Goal: Task Accomplishment & Management: Use online tool/utility

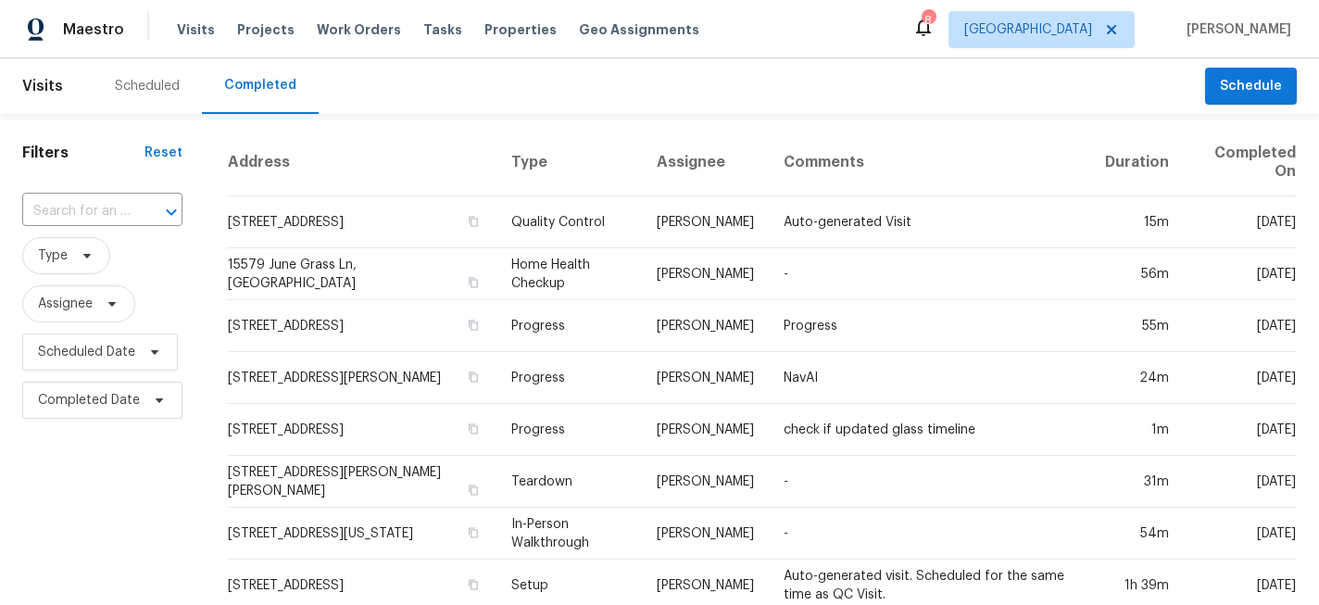
click at [496, 40] on div "Visits Projects Work Orders Tasks Properties Geo Assignments" at bounding box center [449, 29] width 545 height 37
click at [491, 31] on span "Properties" at bounding box center [521, 29] width 72 height 19
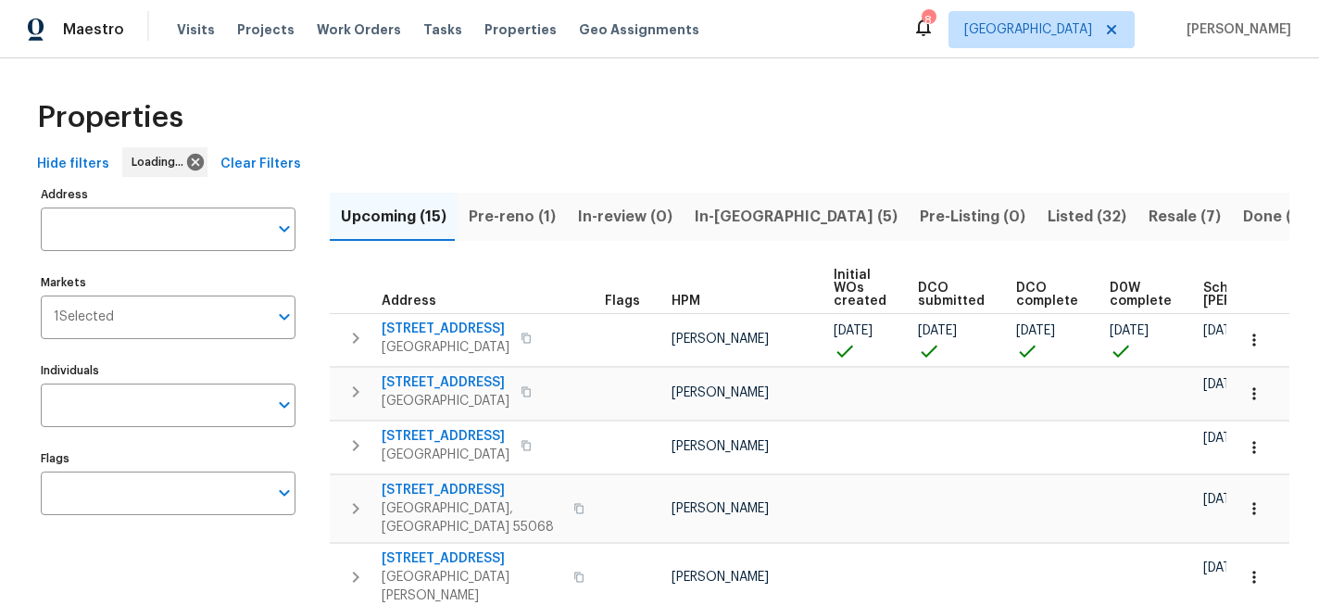
click at [743, 209] on span "In-[GEOGRAPHIC_DATA] (5)" at bounding box center [796, 217] width 203 height 26
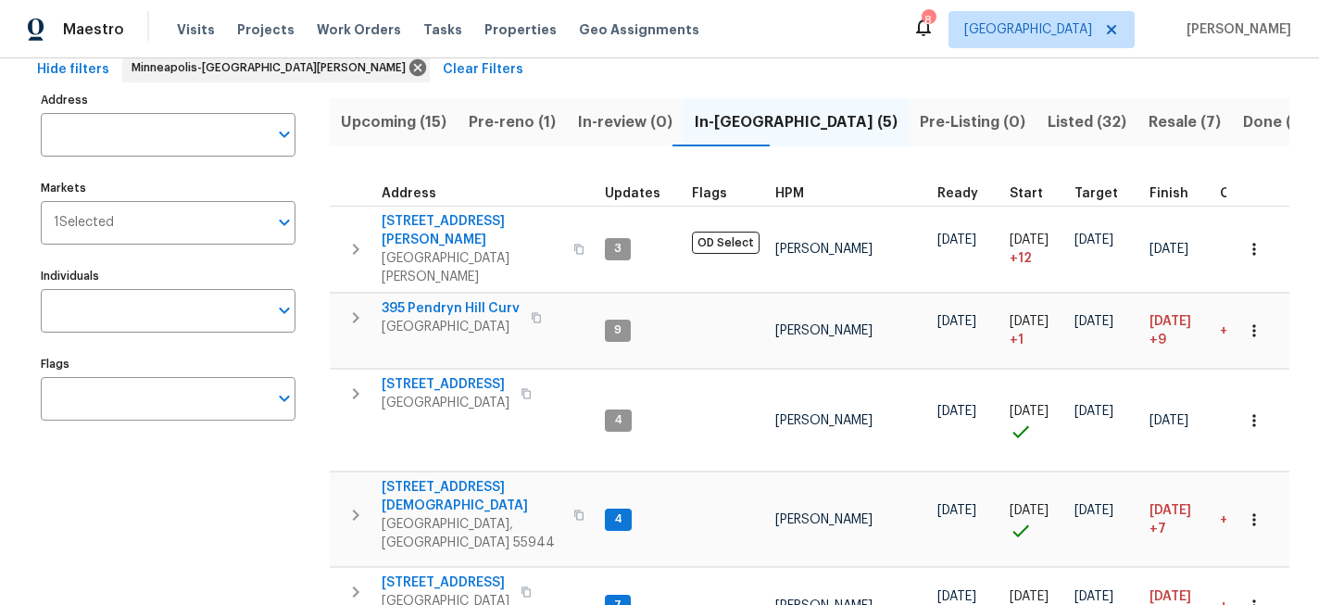
scroll to position [157, 0]
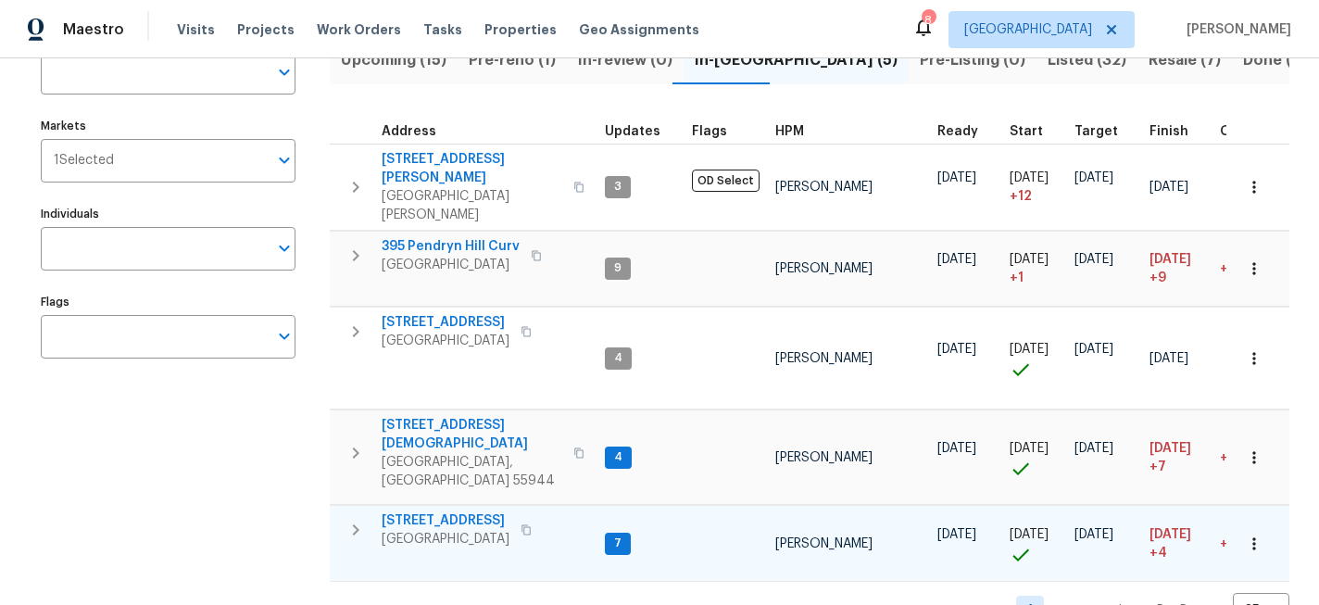
click at [463, 511] on span "[STREET_ADDRESS]" at bounding box center [446, 520] width 128 height 19
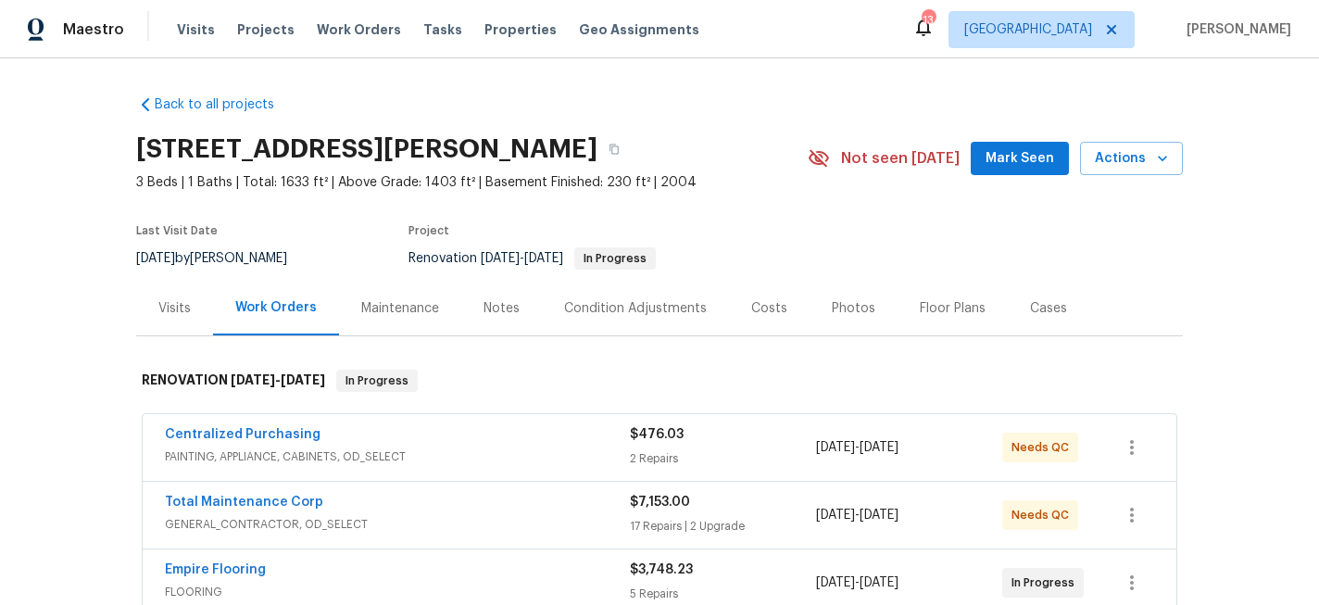
click at [497, 300] on div "Notes" at bounding box center [502, 308] width 36 height 19
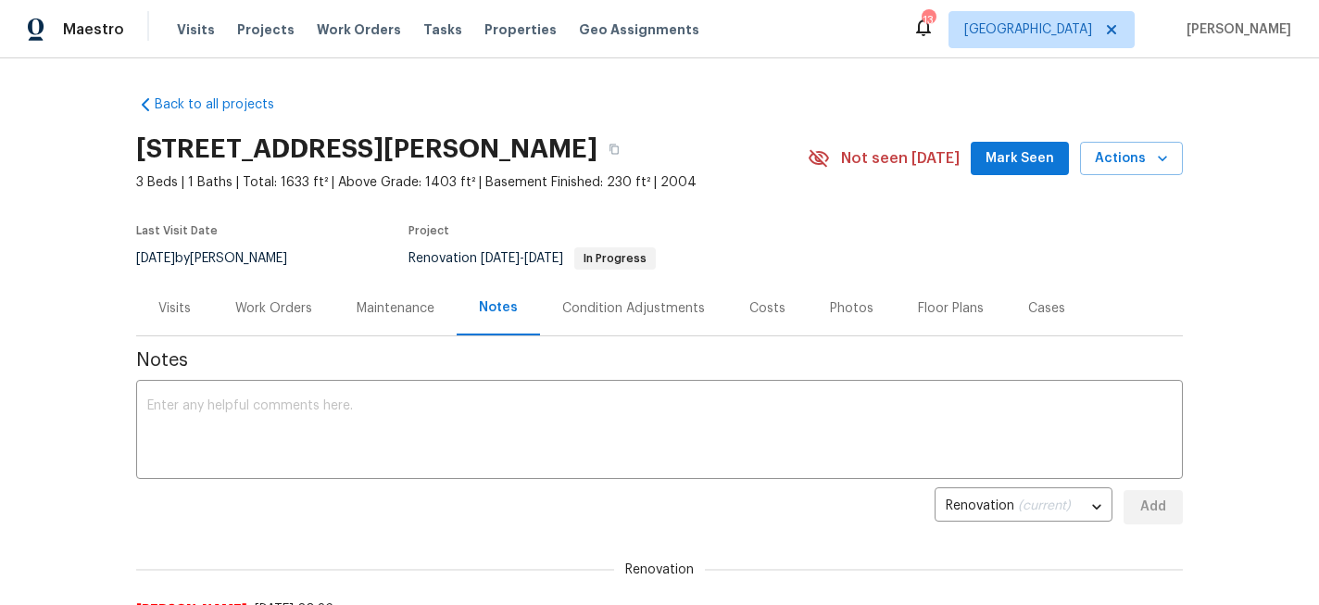
click at [251, 313] on div "Work Orders" at bounding box center [273, 308] width 77 height 19
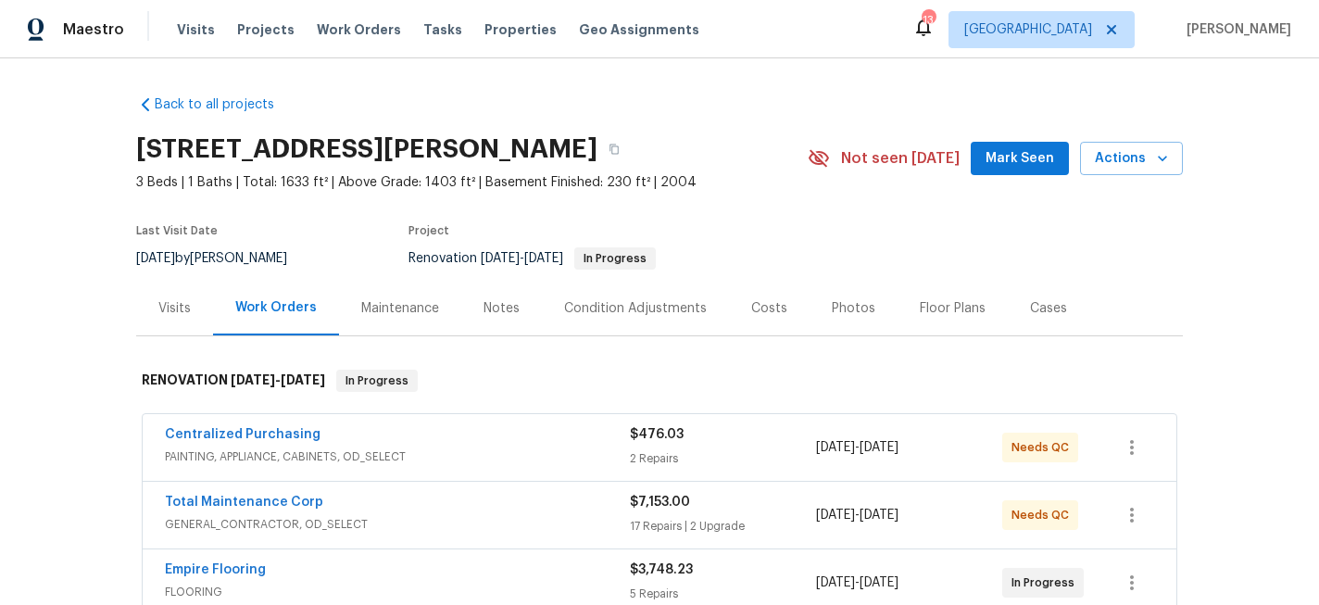
scroll to position [113, 0]
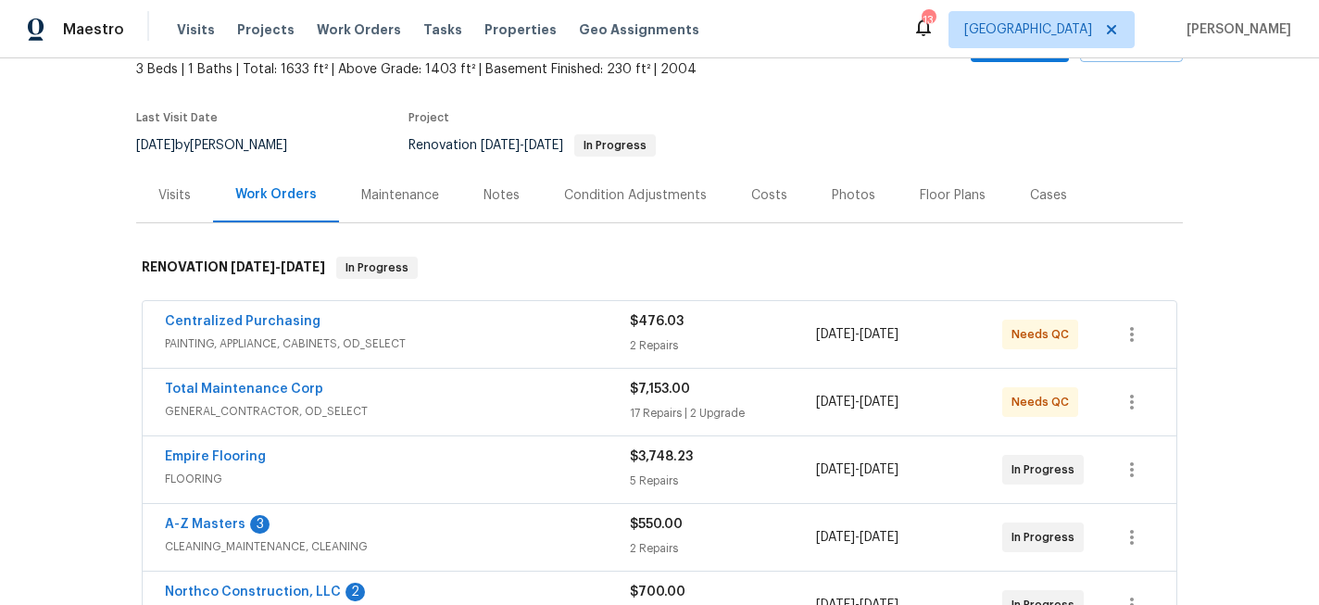
click at [510, 195] on div "Notes" at bounding box center [502, 195] width 36 height 19
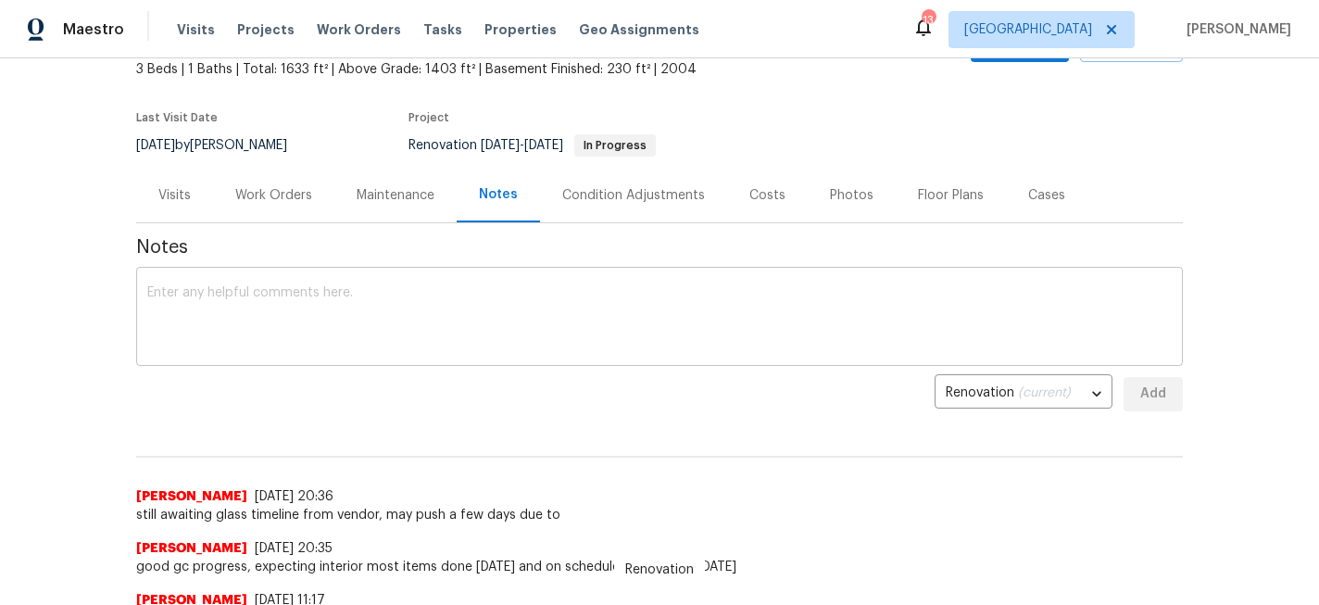
click at [440, 288] on textarea at bounding box center [659, 318] width 1025 height 65
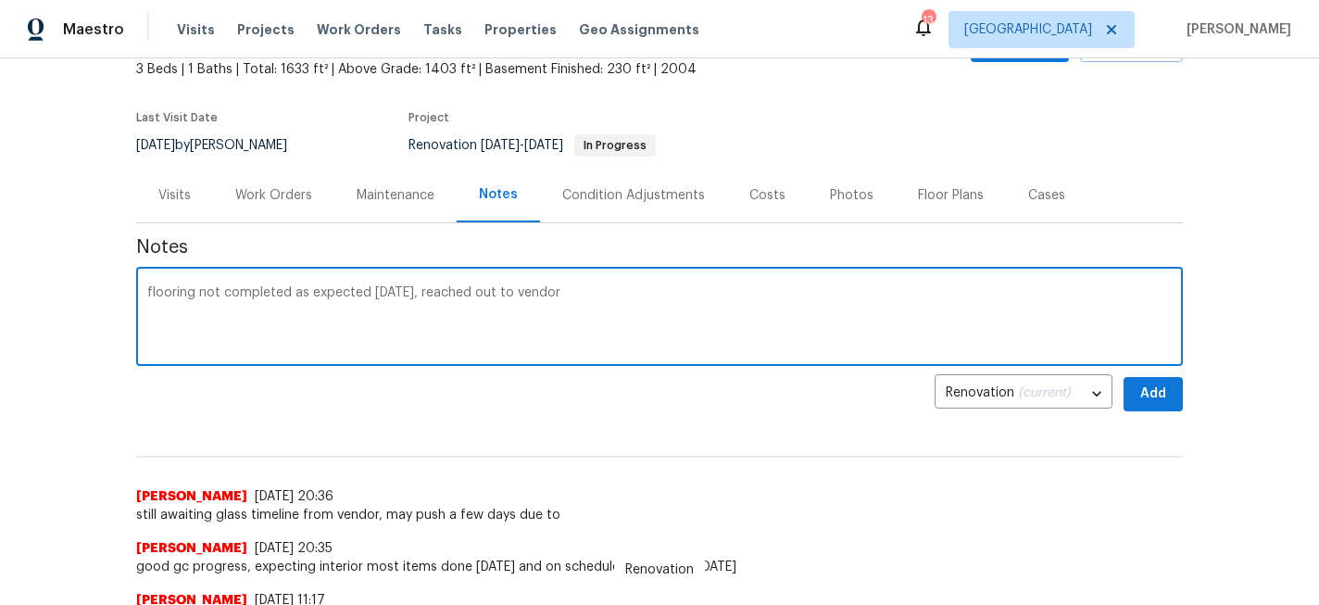
click at [224, 290] on textarea "flooring not completed as expected [DATE], reached out to vendor" at bounding box center [659, 318] width 1025 height 65
click at [635, 299] on textarea "flooring not fully completed as expected [DATE], reached out to vendor" at bounding box center [659, 318] width 1025 height 65
type textarea "flooring not fully completed as expected [DATE], reached out to vendor to find …"
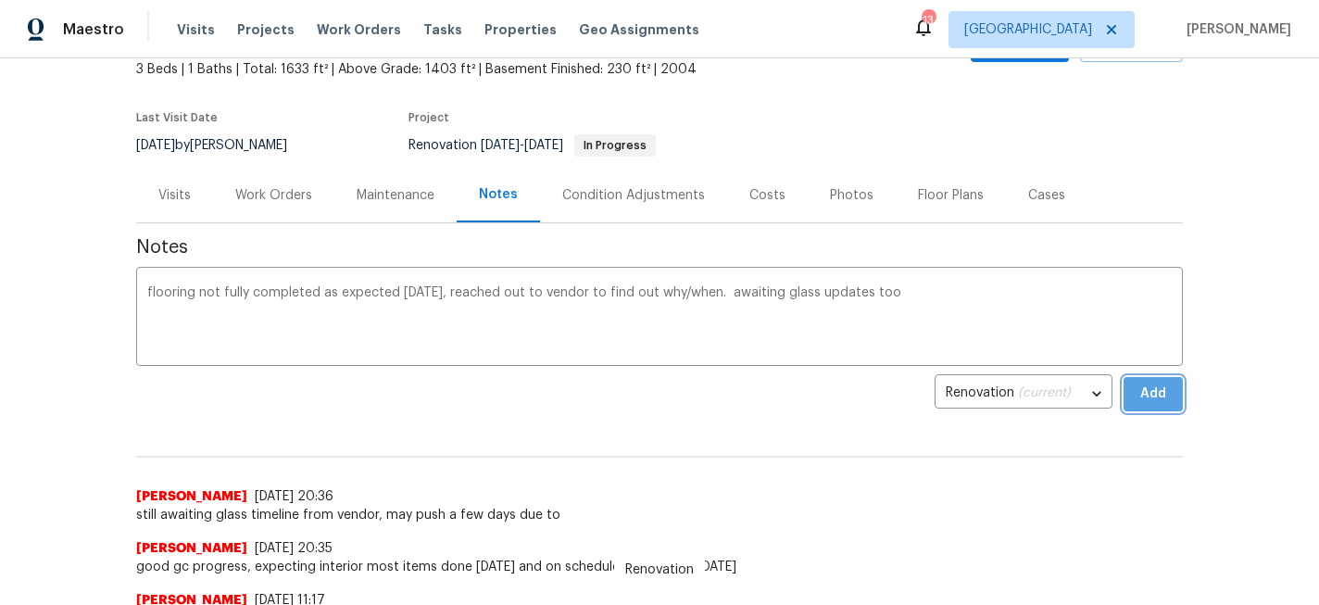
click at [1168, 403] on button "Add" at bounding box center [1153, 394] width 59 height 34
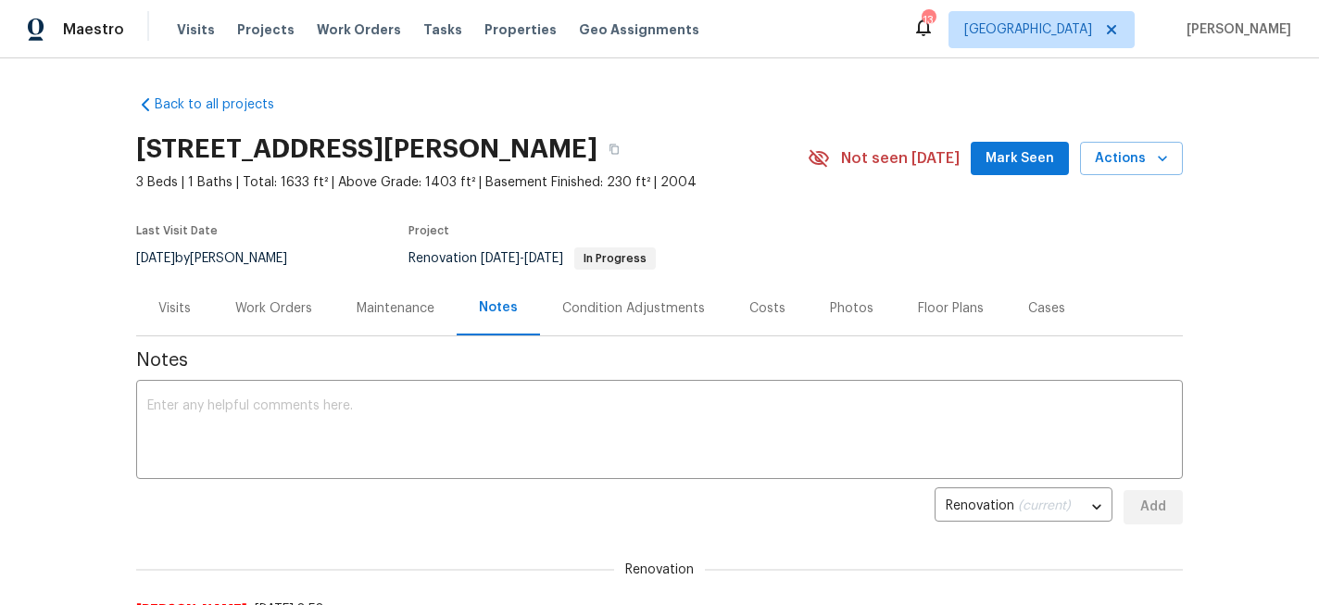
click at [275, 309] on div "Work Orders" at bounding box center [273, 308] width 77 height 19
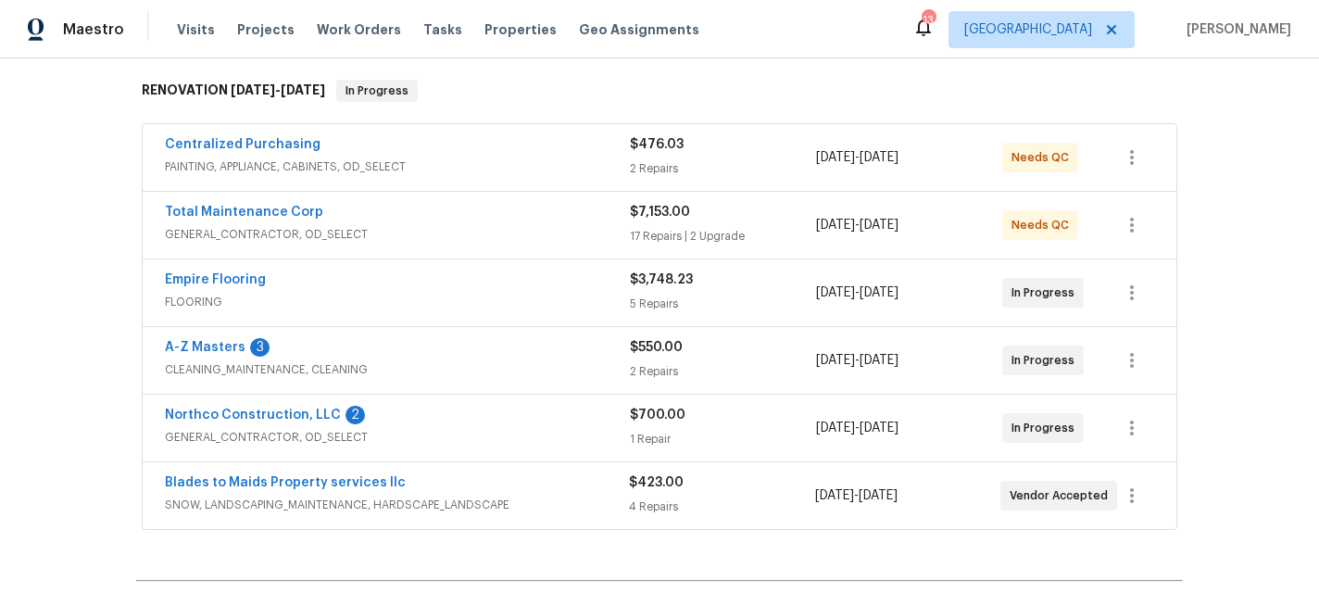
scroll to position [298, 0]
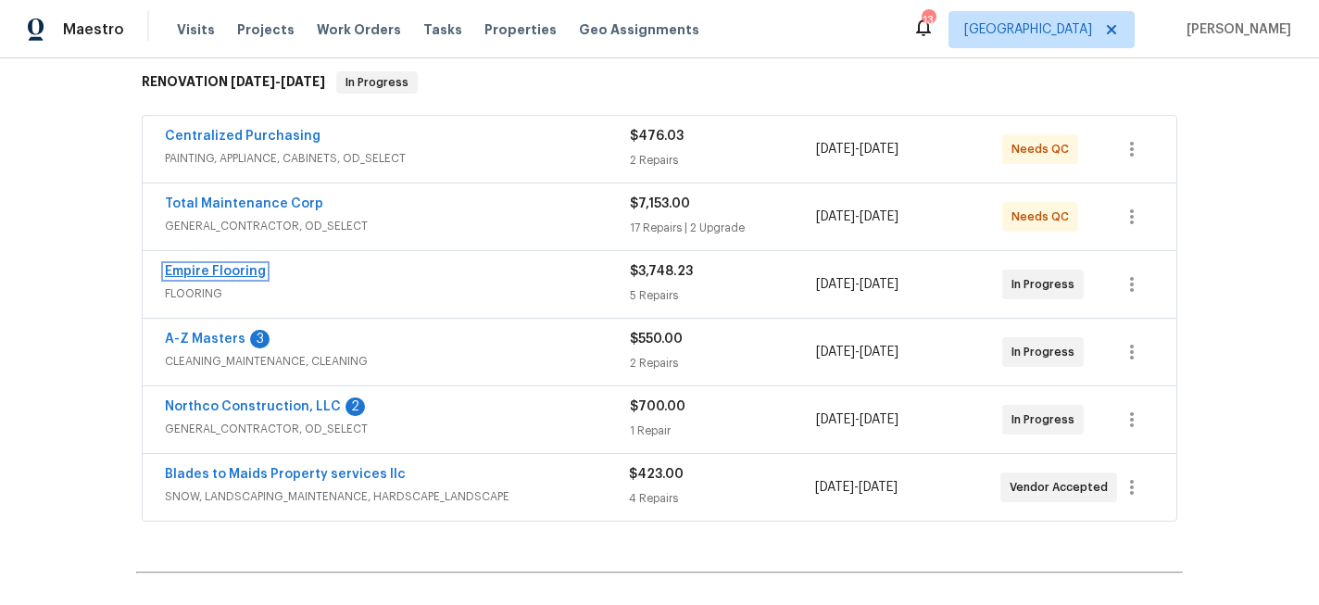
click at [224, 267] on link "Empire Flooring" at bounding box center [215, 271] width 101 height 13
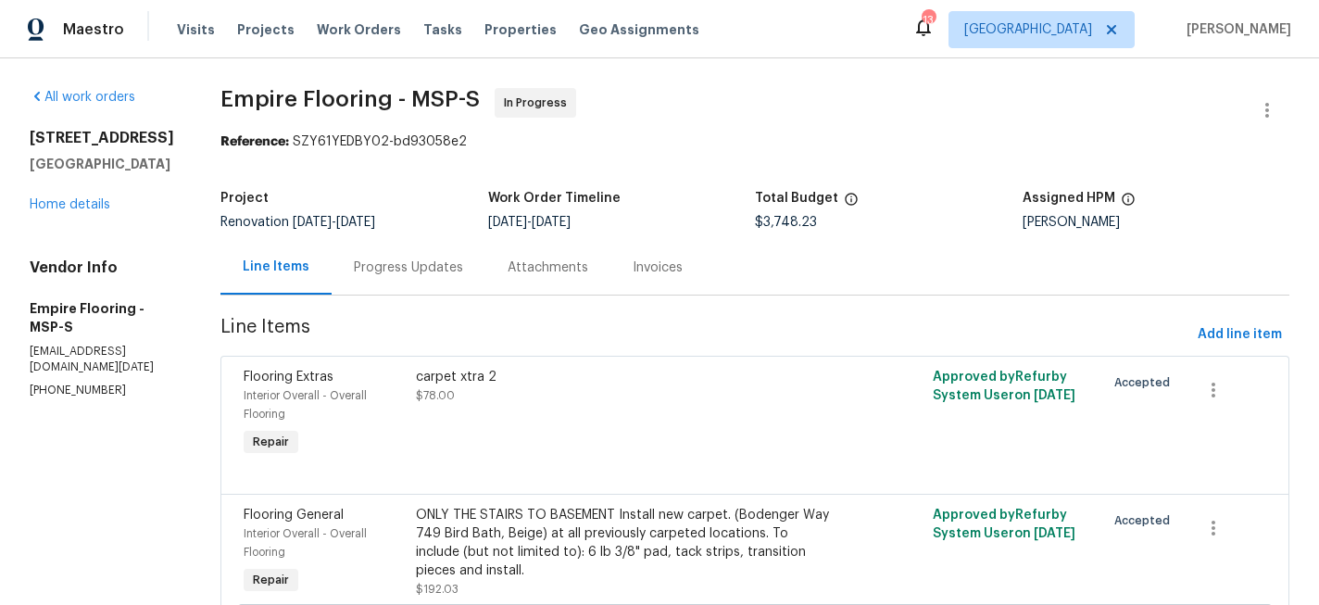
scroll to position [79, 0]
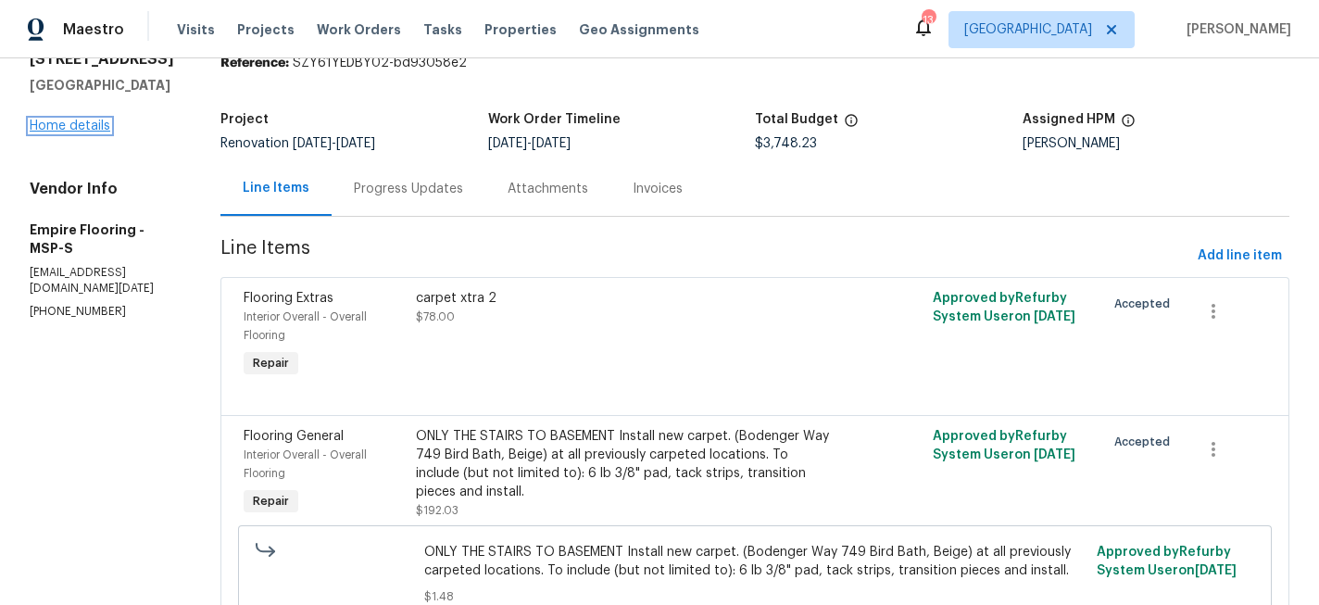
click at [82, 121] on link "Home details" at bounding box center [70, 126] width 81 height 13
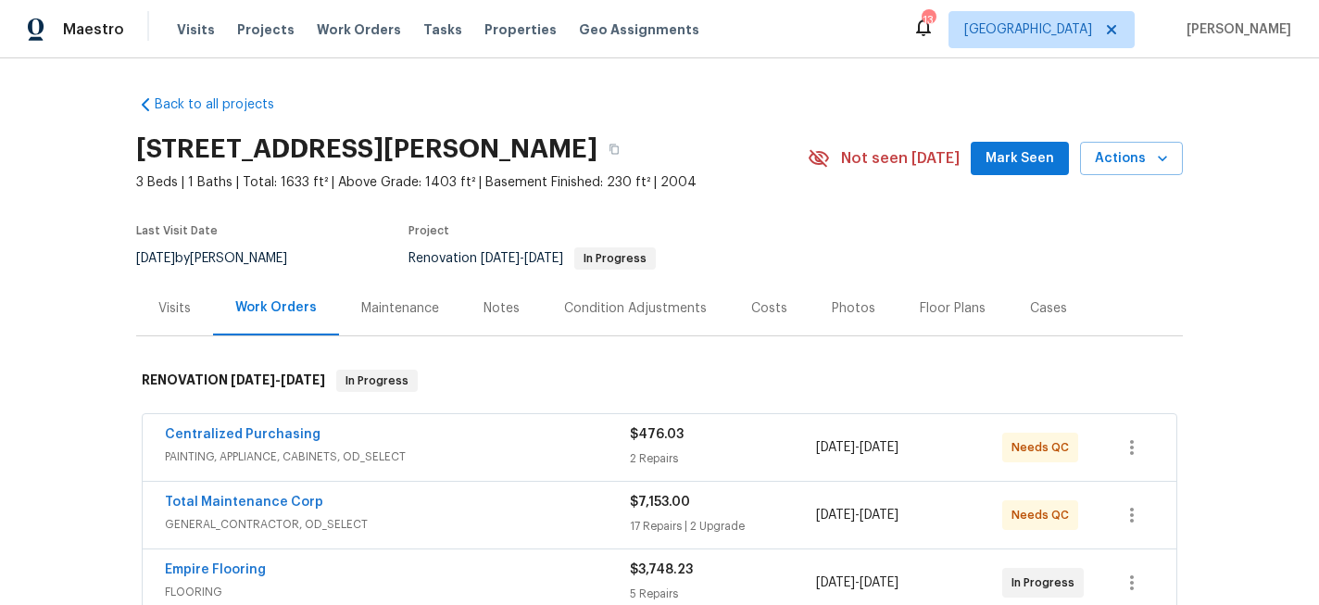
scroll to position [205, 0]
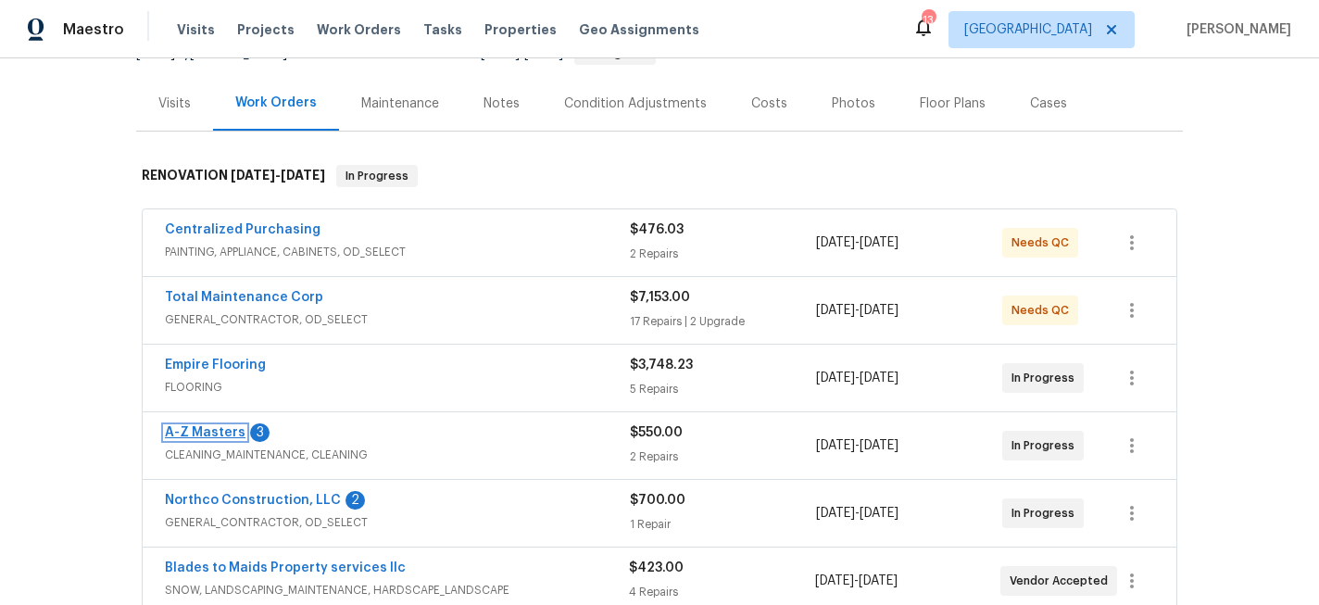
click at [219, 426] on link "A-Z Masters" at bounding box center [205, 432] width 81 height 13
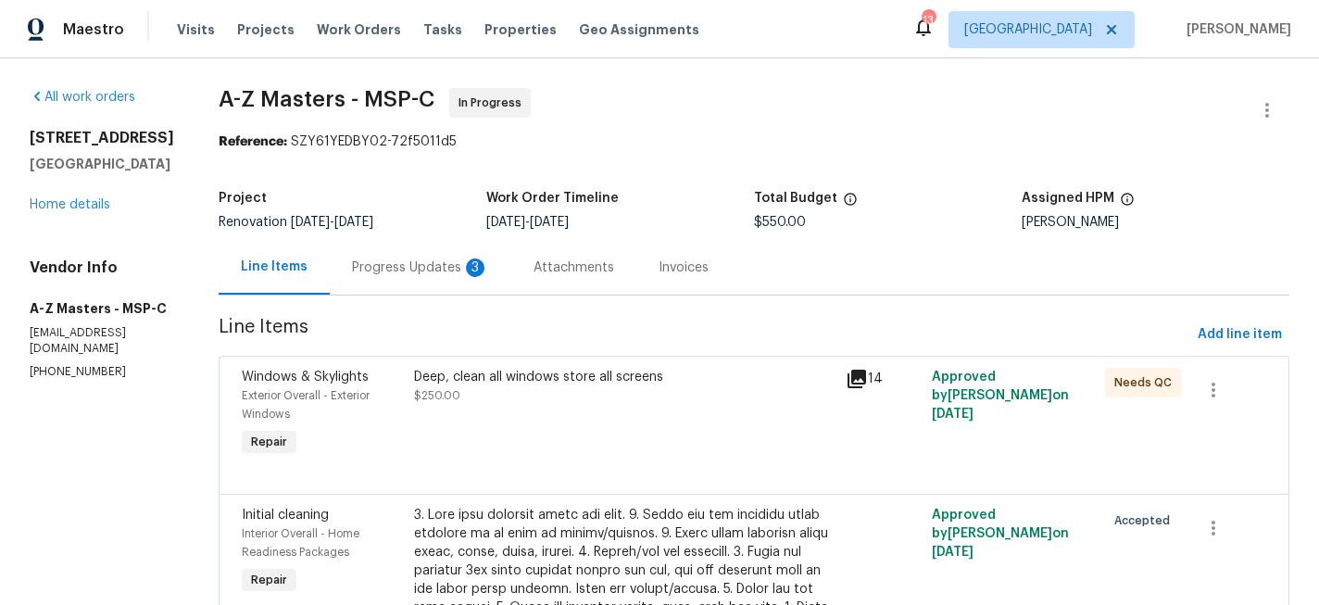
click at [352, 276] on div "Progress Updates 3" at bounding box center [420, 267] width 137 height 19
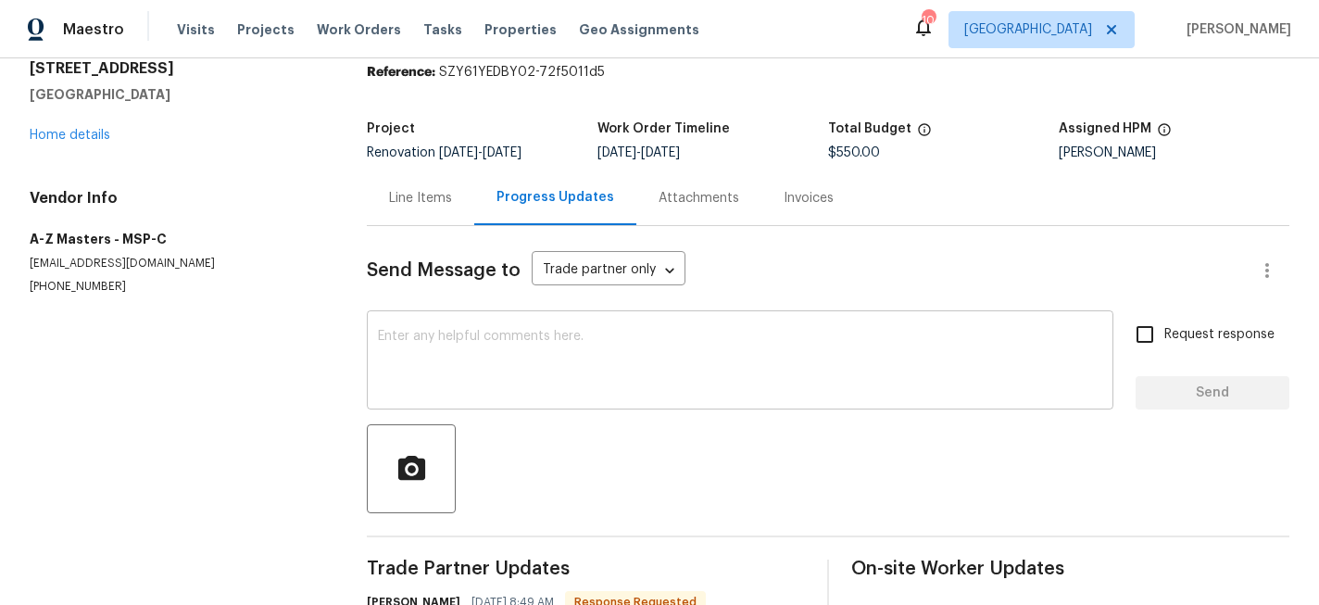
scroll to position [67, 0]
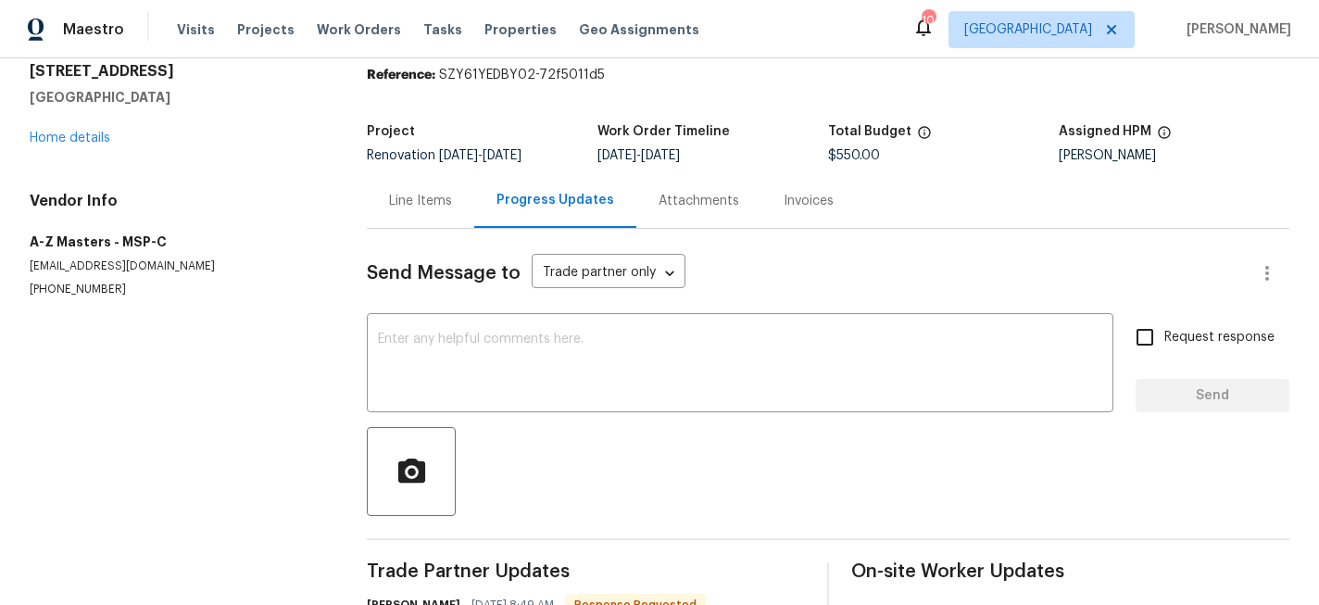
click at [422, 204] on div "Line Items" at bounding box center [420, 201] width 63 height 19
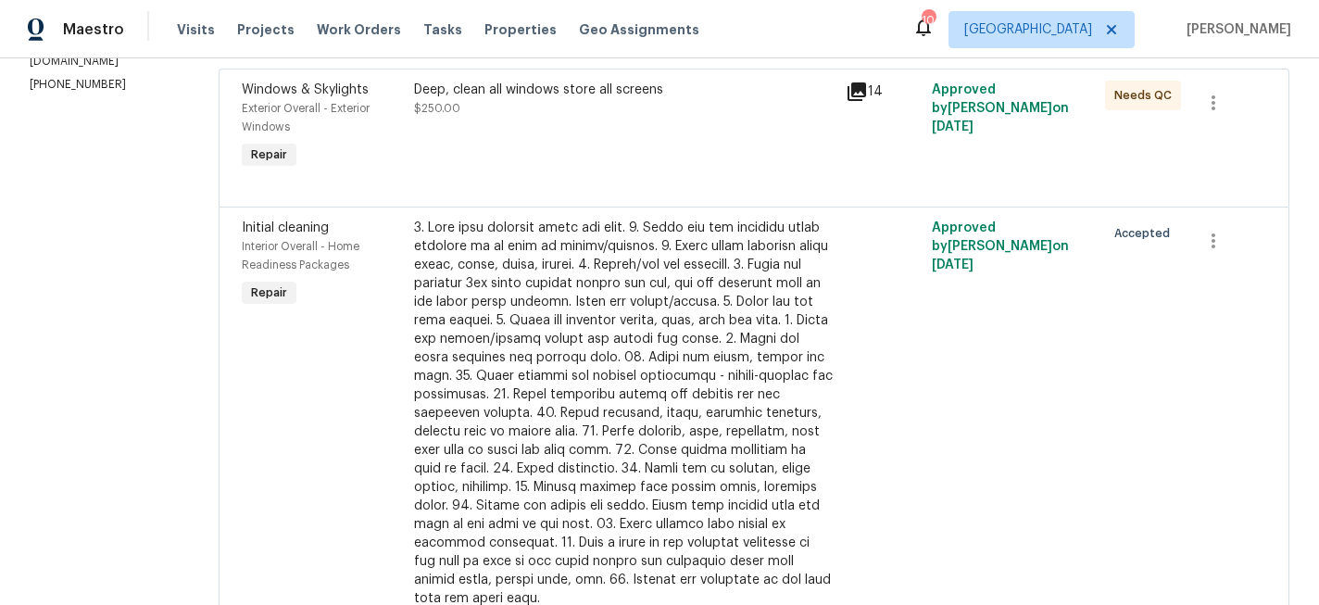
scroll to position [359, 0]
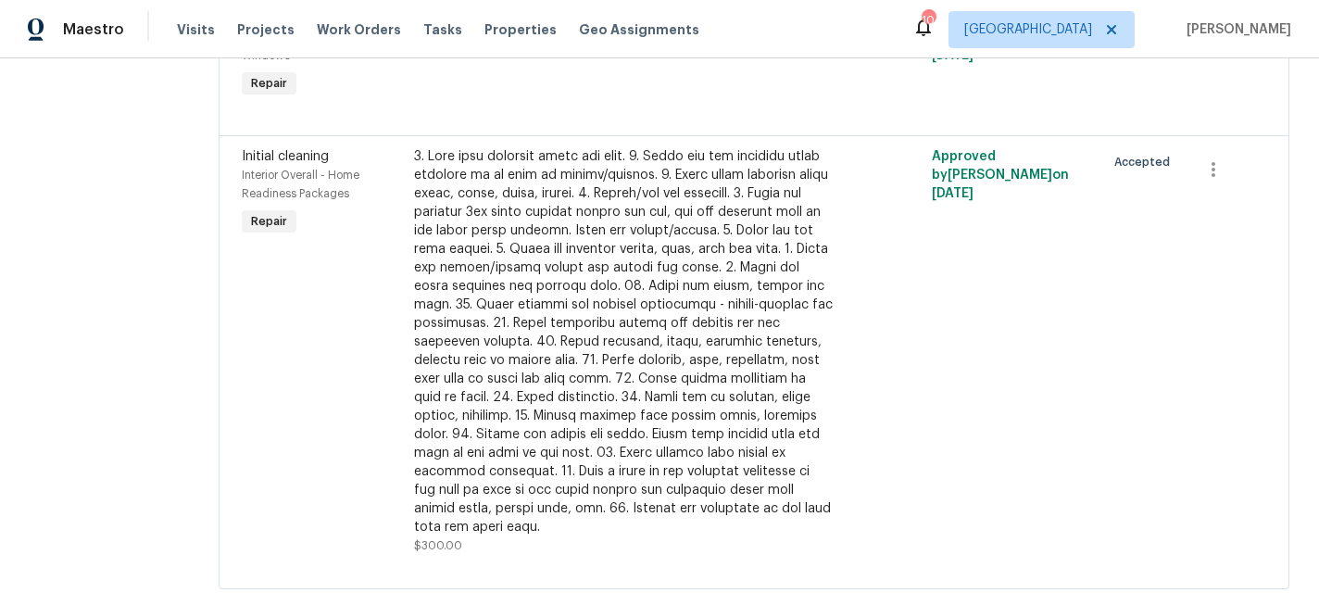
click at [601, 373] on div at bounding box center [624, 341] width 421 height 389
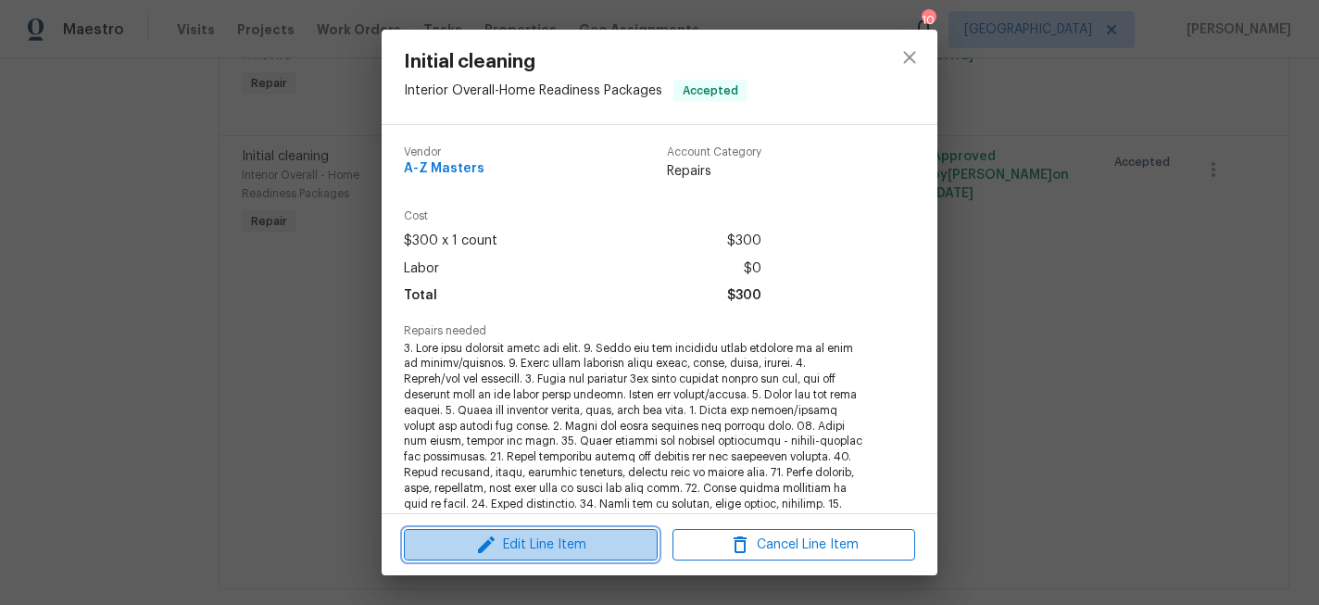
click at [524, 550] on span "Edit Line Item" at bounding box center [530, 545] width 243 height 23
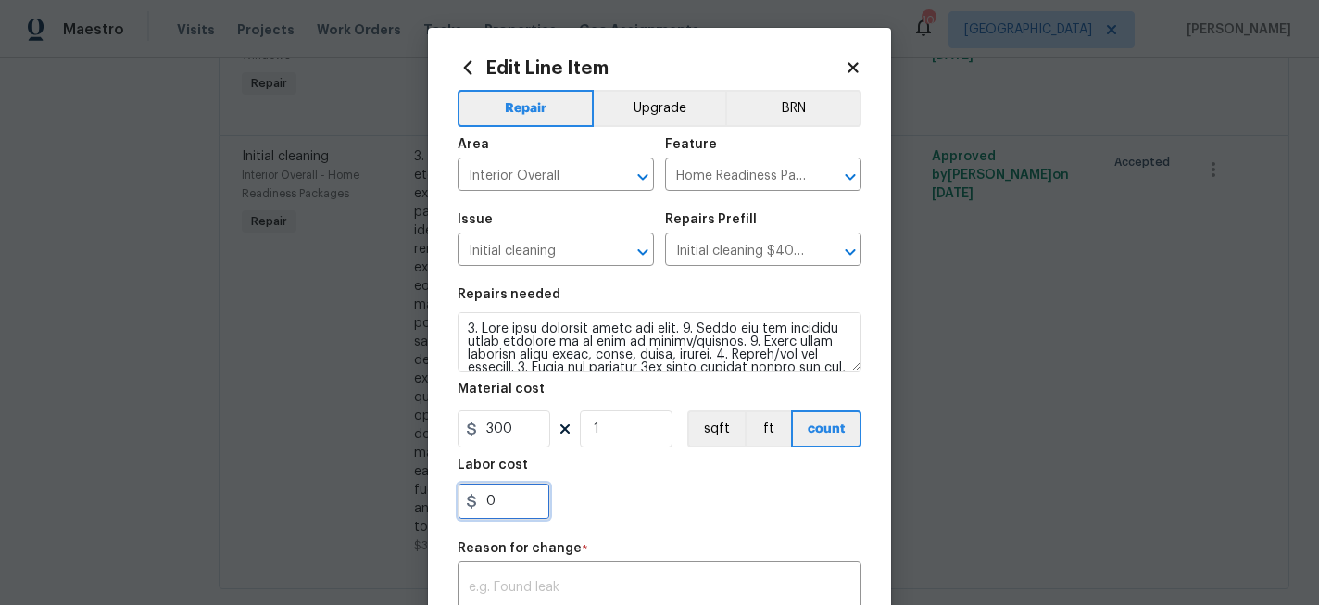
drag, startPoint x: 521, startPoint y: 510, endPoint x: 450, endPoint y: 510, distance: 70.4
click at [450, 510] on div "Edit Line Item Repair Upgrade BRN Area Interior Overall ​ Feature Home Readines…" at bounding box center [659, 456] width 463 height 857
type input "75"
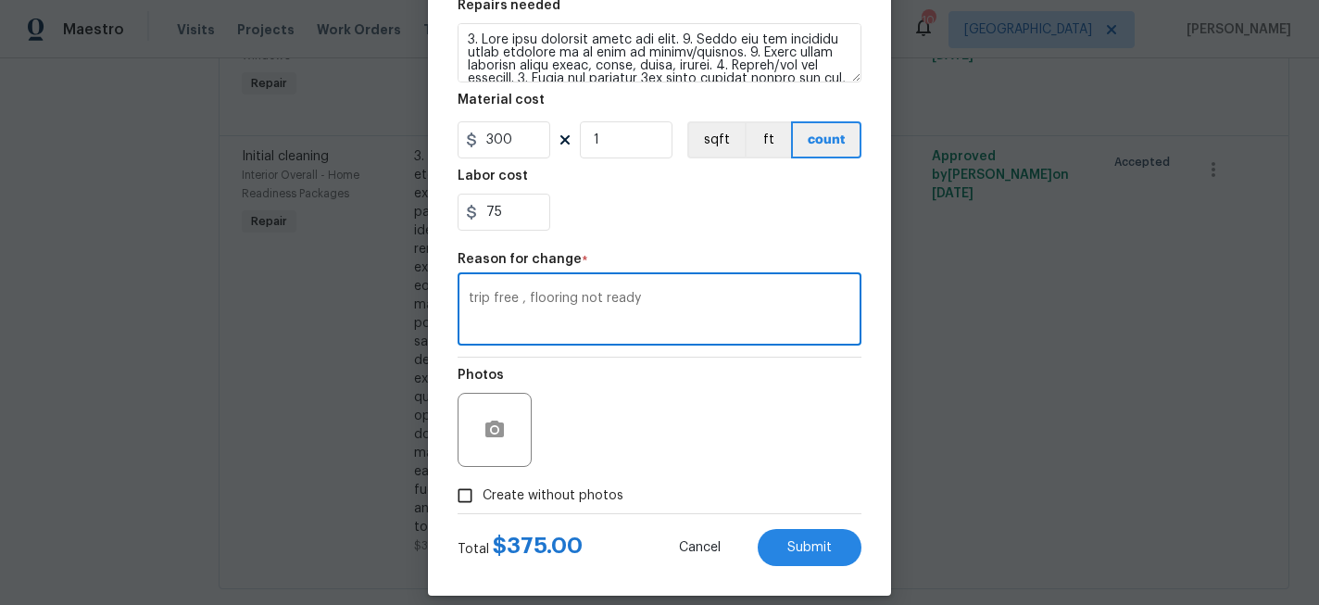
scroll to position [291, 0]
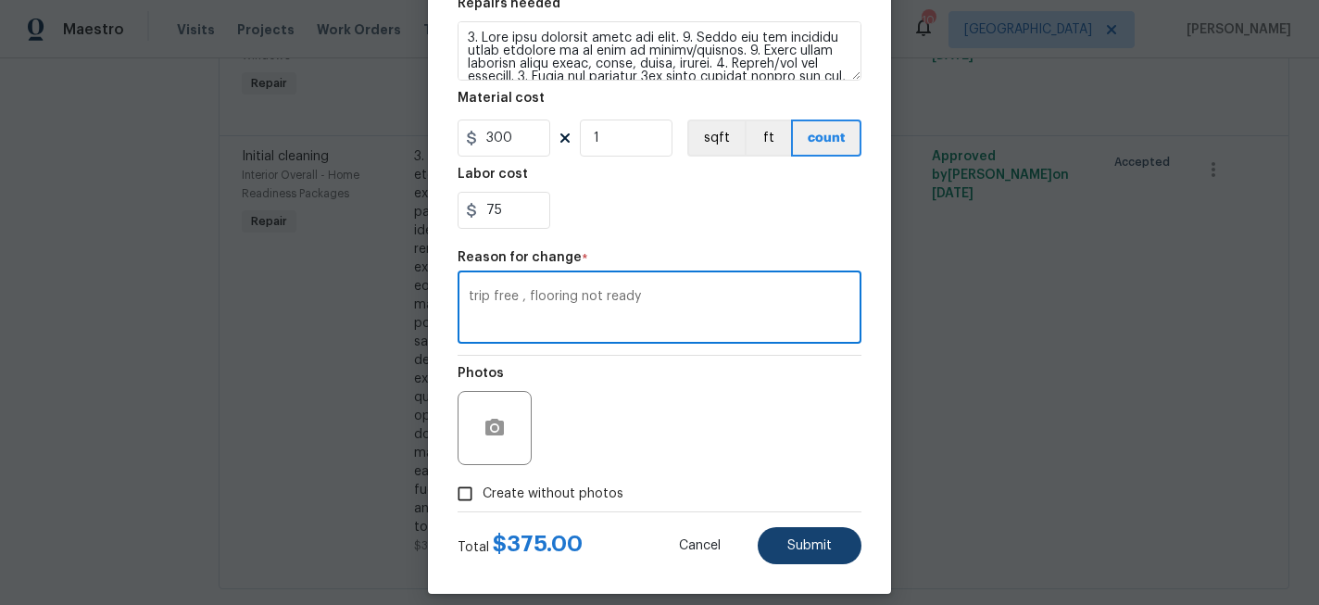
type textarea "trip free , flooring not ready"
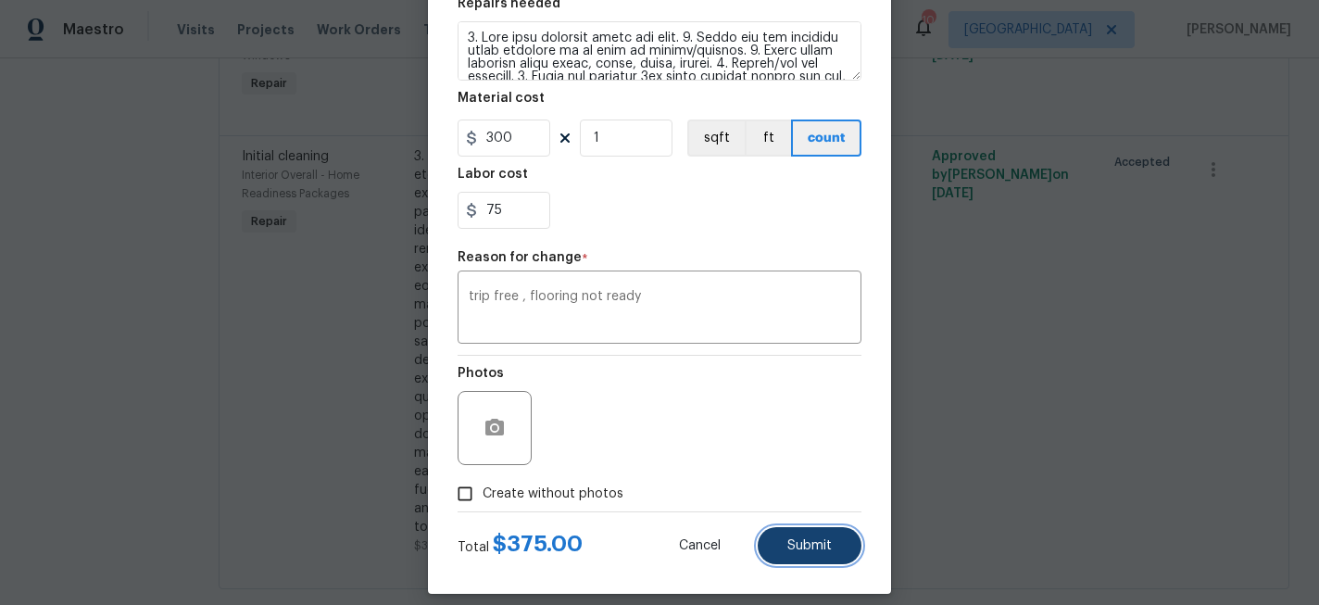
click at [780, 533] on button "Submit" at bounding box center [810, 545] width 104 height 37
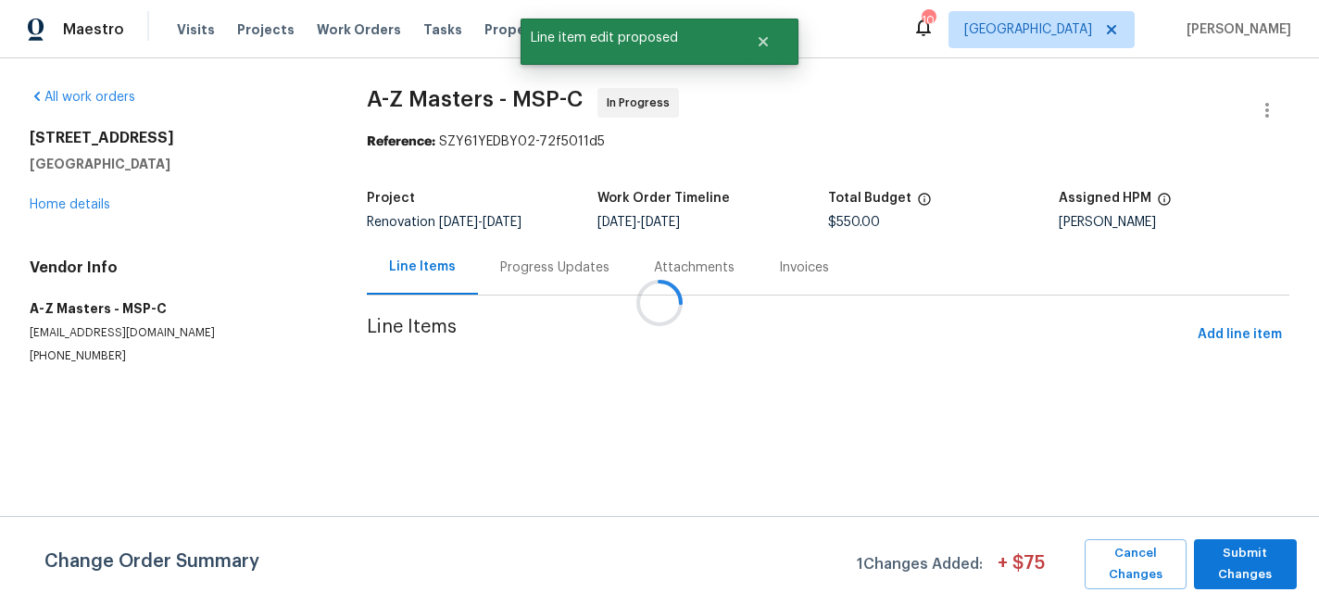
scroll to position [0, 0]
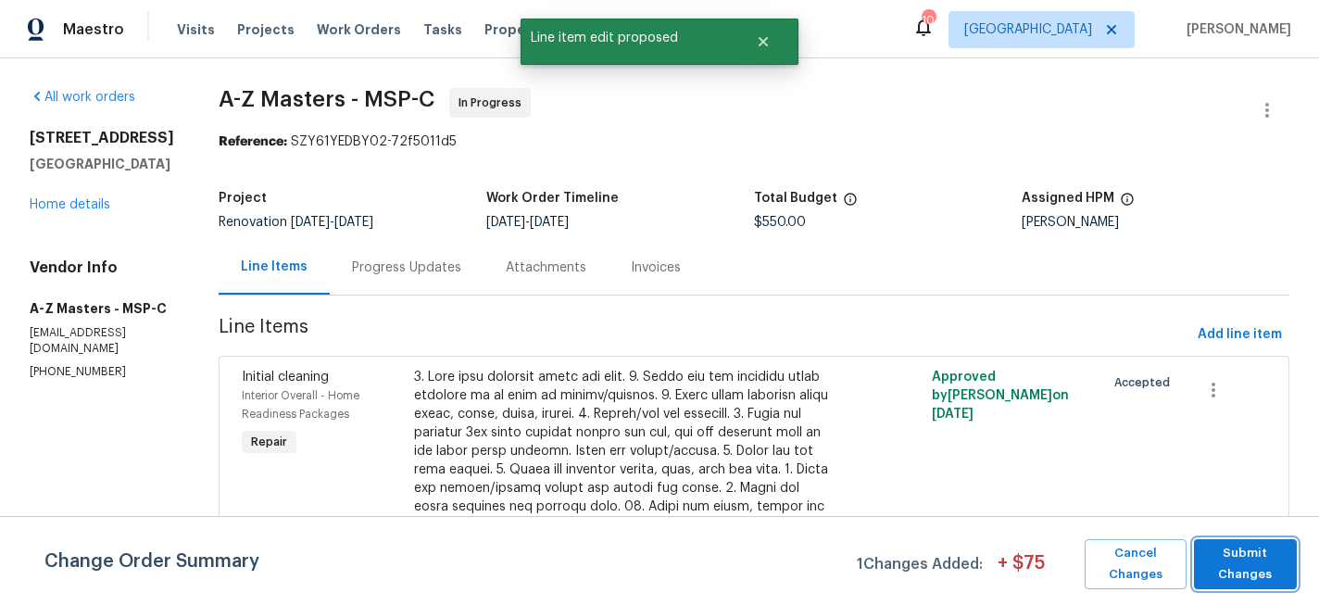
click at [1231, 570] on span "Submit Changes" at bounding box center [1245, 564] width 85 height 43
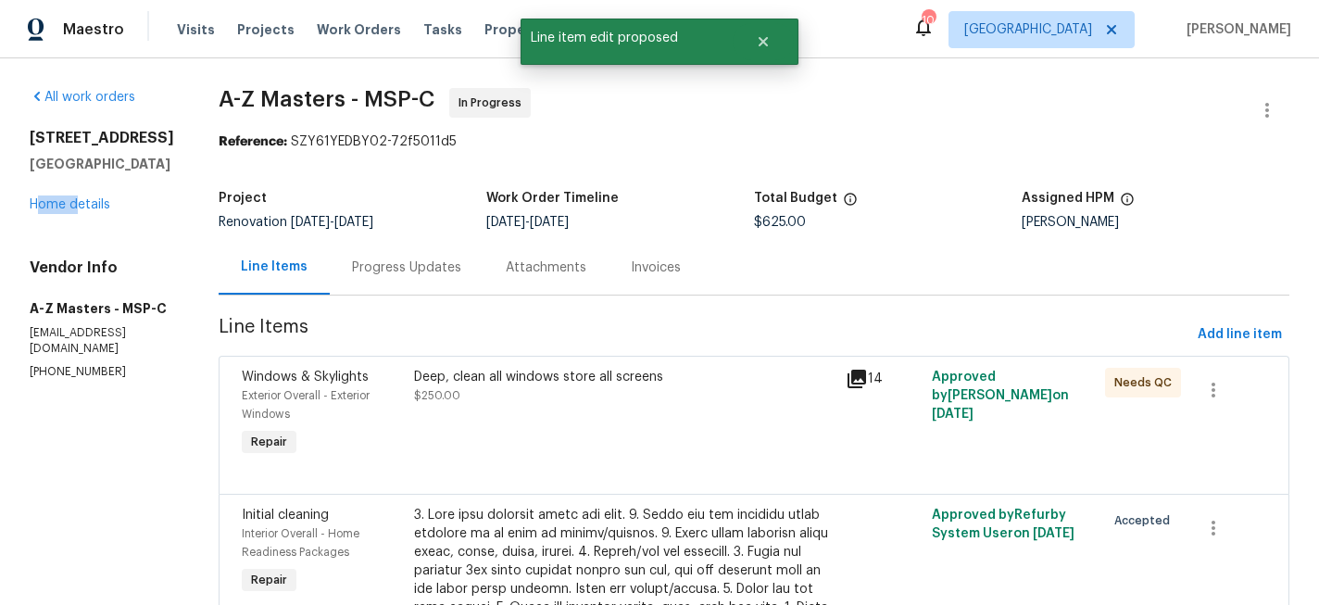
click at [41, 214] on div "[STREET_ADDRESS][PERSON_NAME] Home details" at bounding box center [102, 171] width 145 height 85
click at [58, 211] on link "Home details" at bounding box center [70, 204] width 81 height 13
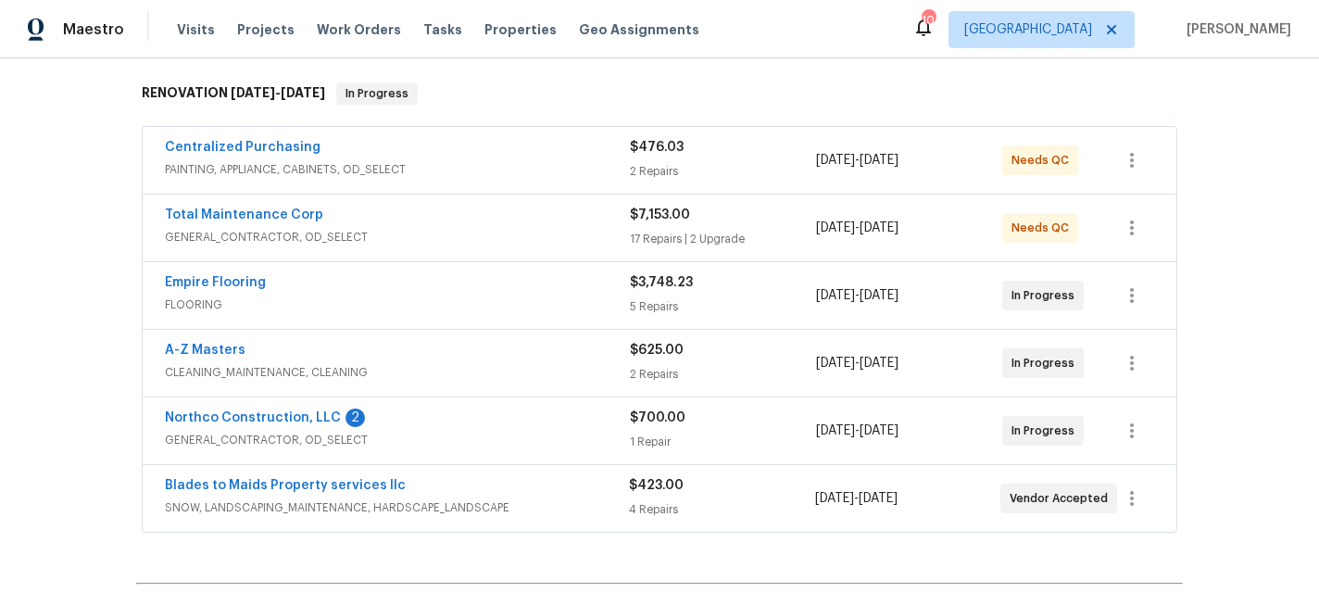
scroll to position [289, 0]
click at [230, 277] on link "Empire Flooring" at bounding box center [215, 280] width 101 height 13
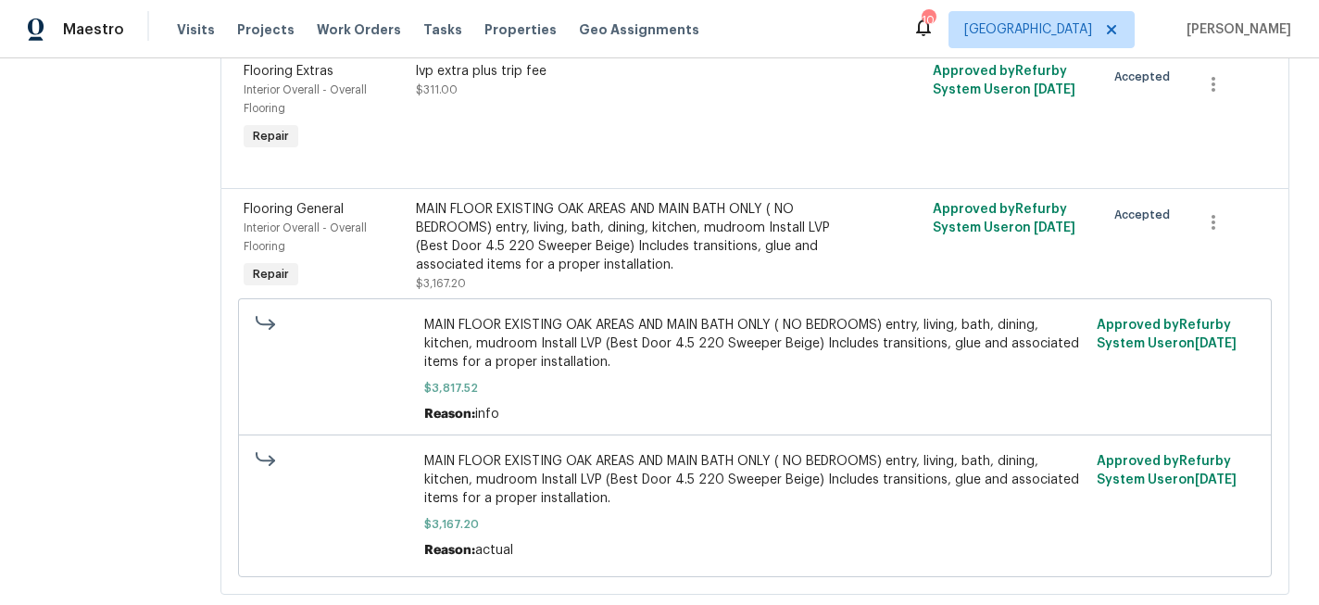
scroll to position [860, 0]
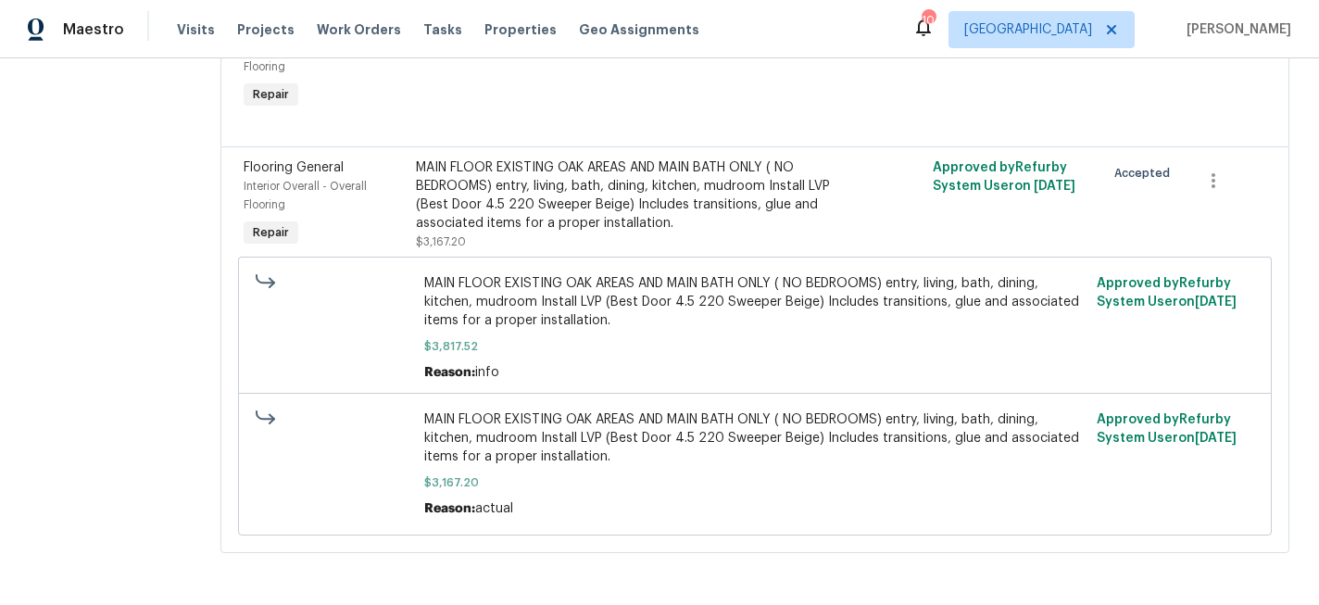
click at [584, 200] on div "MAIN FLOOR EXISTING OAK AREAS AND MAIN BATH ONLY ( NO BEDROOMS) entry, living, …" at bounding box center [626, 195] width 420 height 74
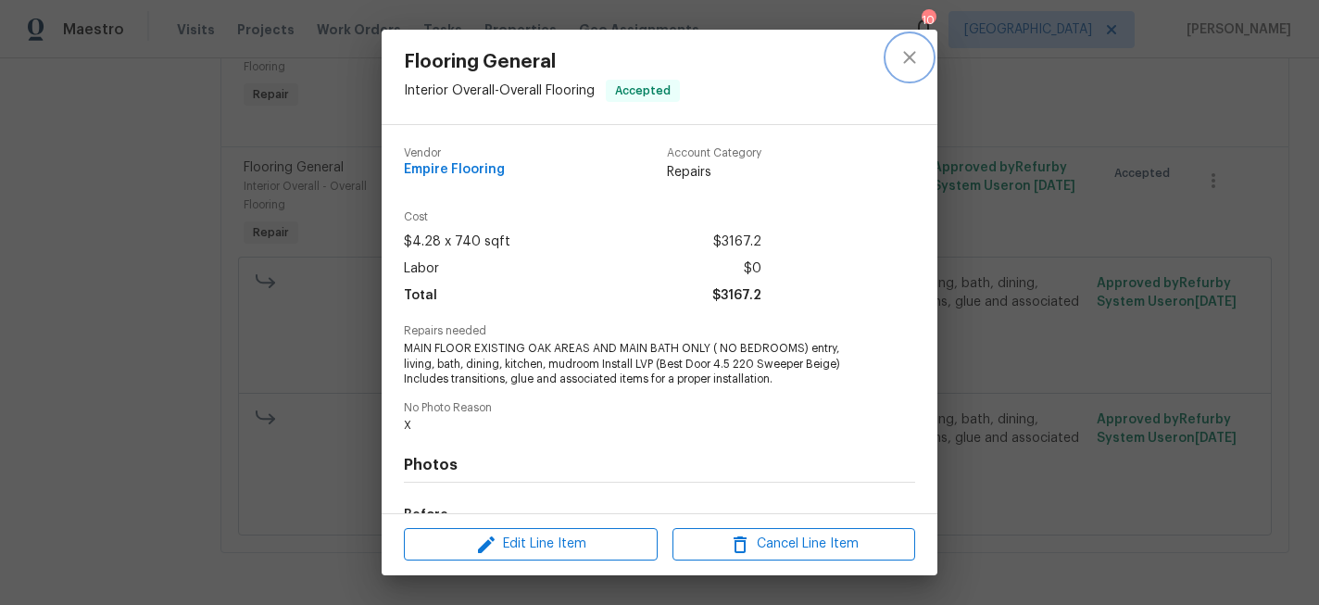
click at [897, 58] on button "close" at bounding box center [910, 57] width 44 height 44
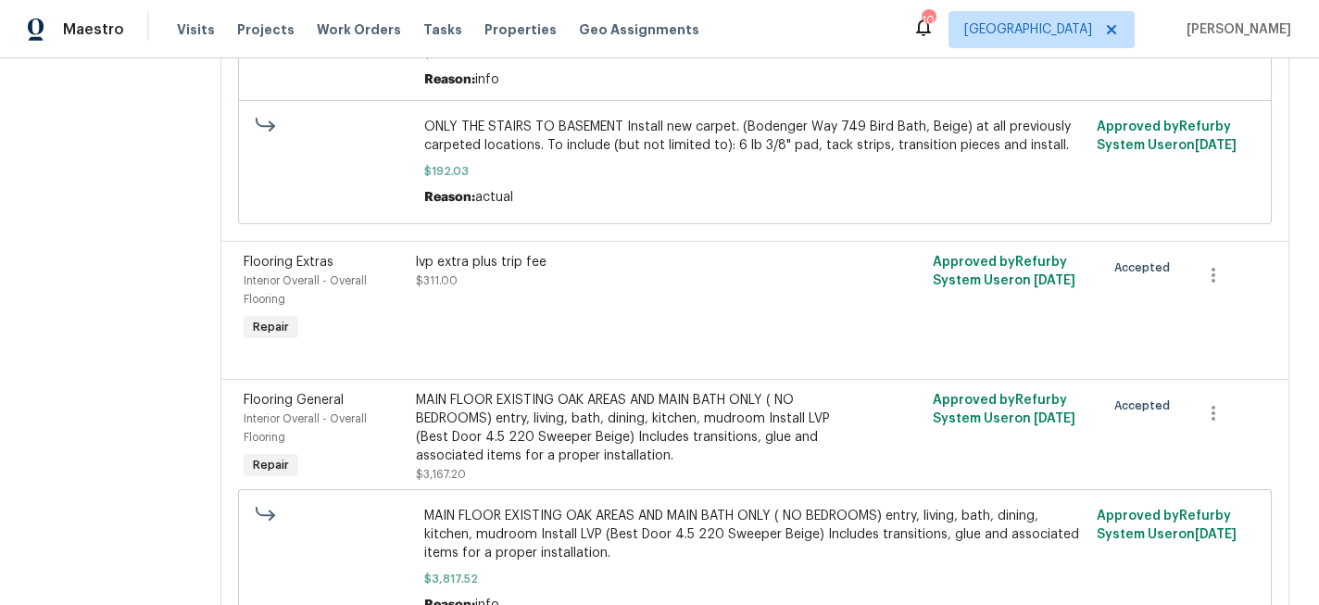
scroll to position [610, 0]
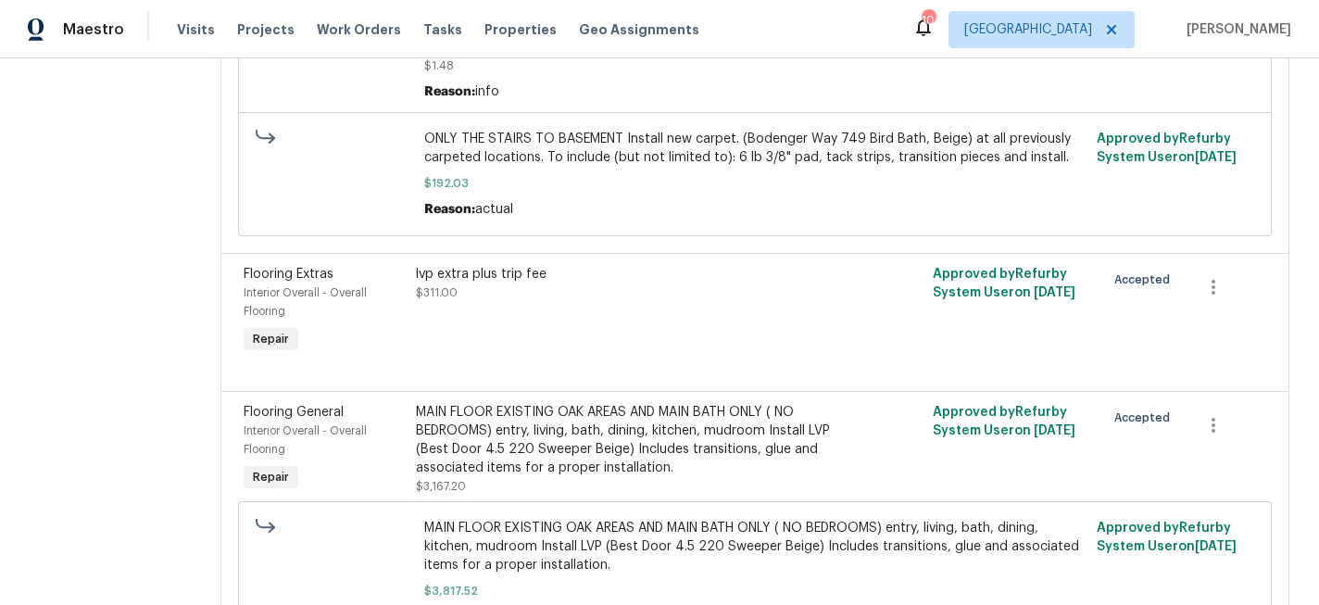
click at [538, 280] on div "lvp extra plus trip fee" at bounding box center [626, 274] width 420 height 19
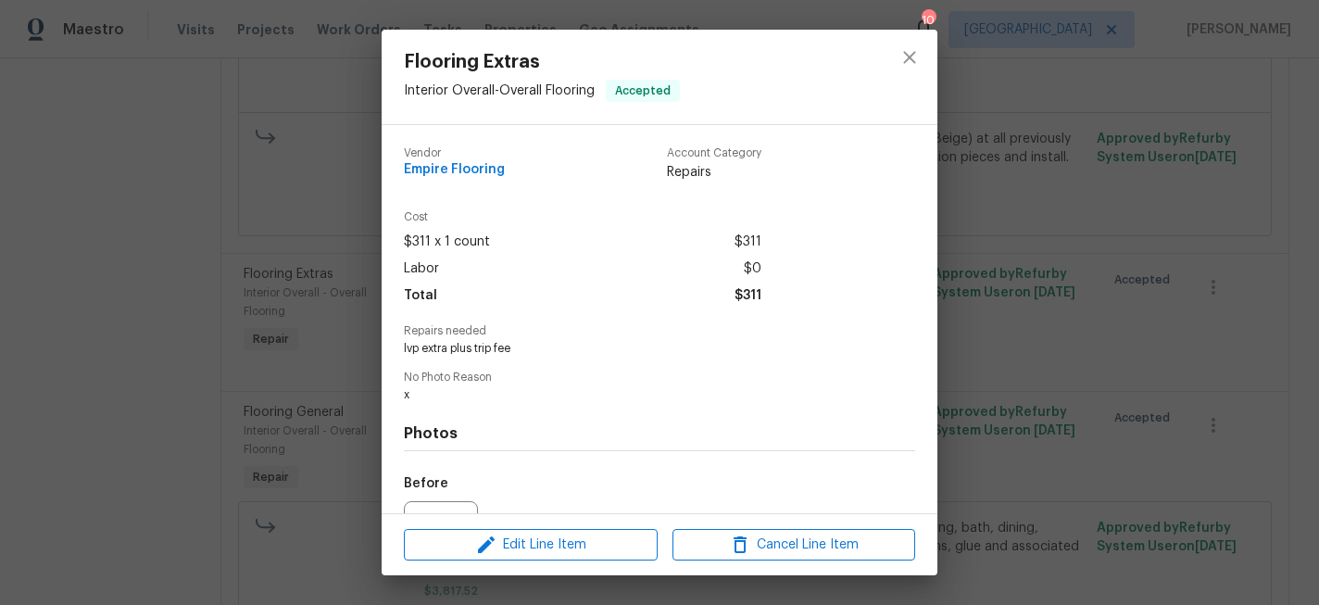
scroll to position [149, 0]
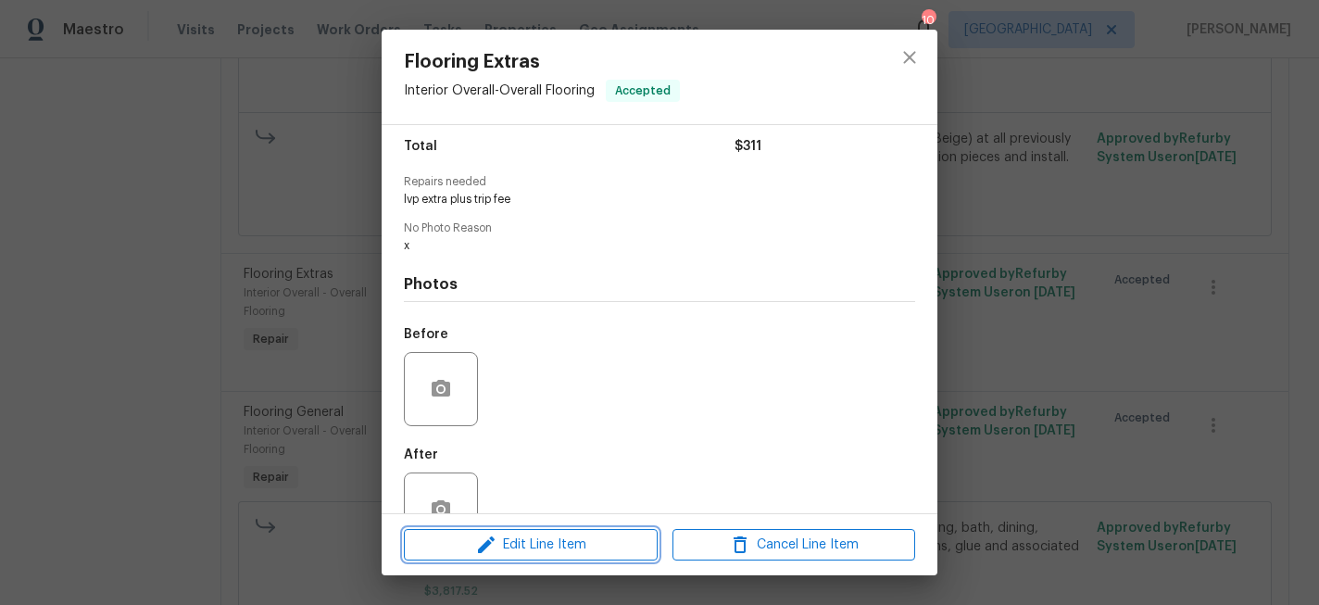
click at [535, 548] on span "Edit Line Item" at bounding box center [530, 545] width 243 height 23
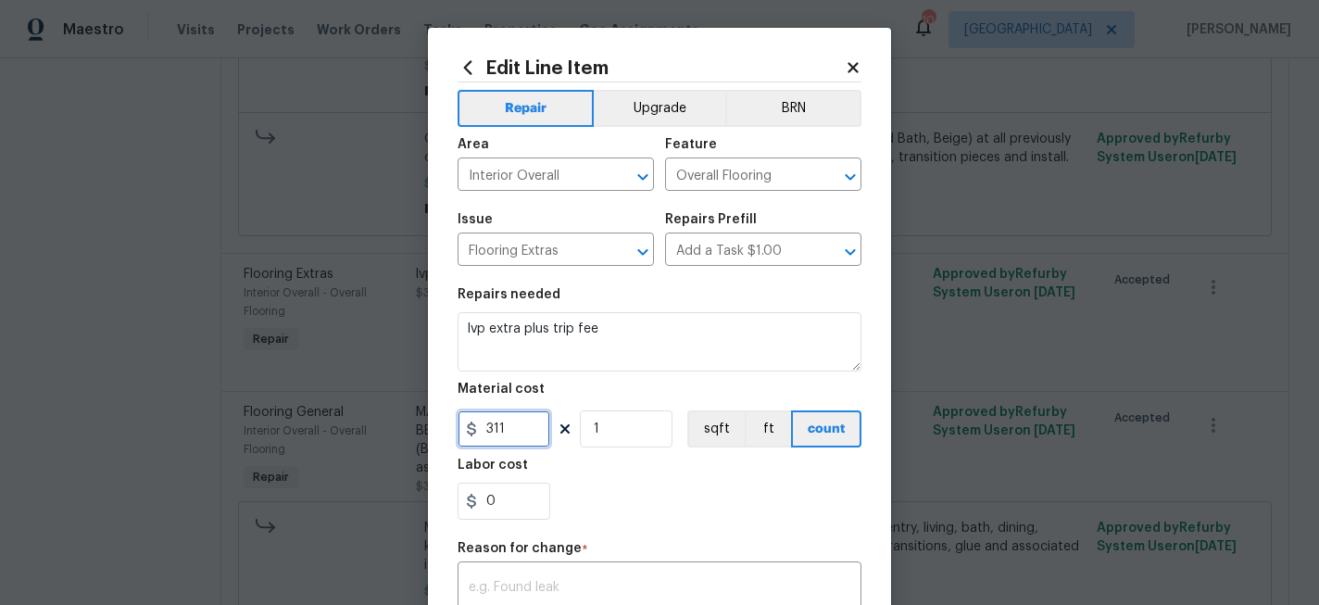
click at [497, 430] on input "311" at bounding box center [504, 428] width 93 height 37
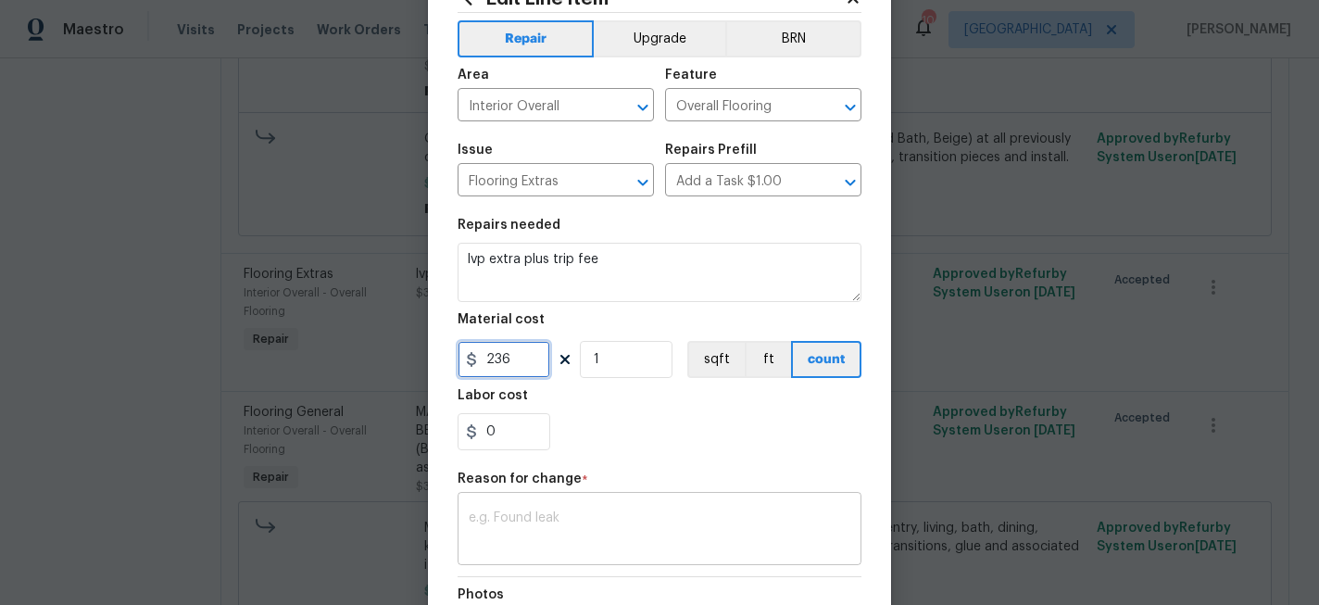
type input "236"
click at [646, 528] on textarea at bounding box center [660, 530] width 382 height 39
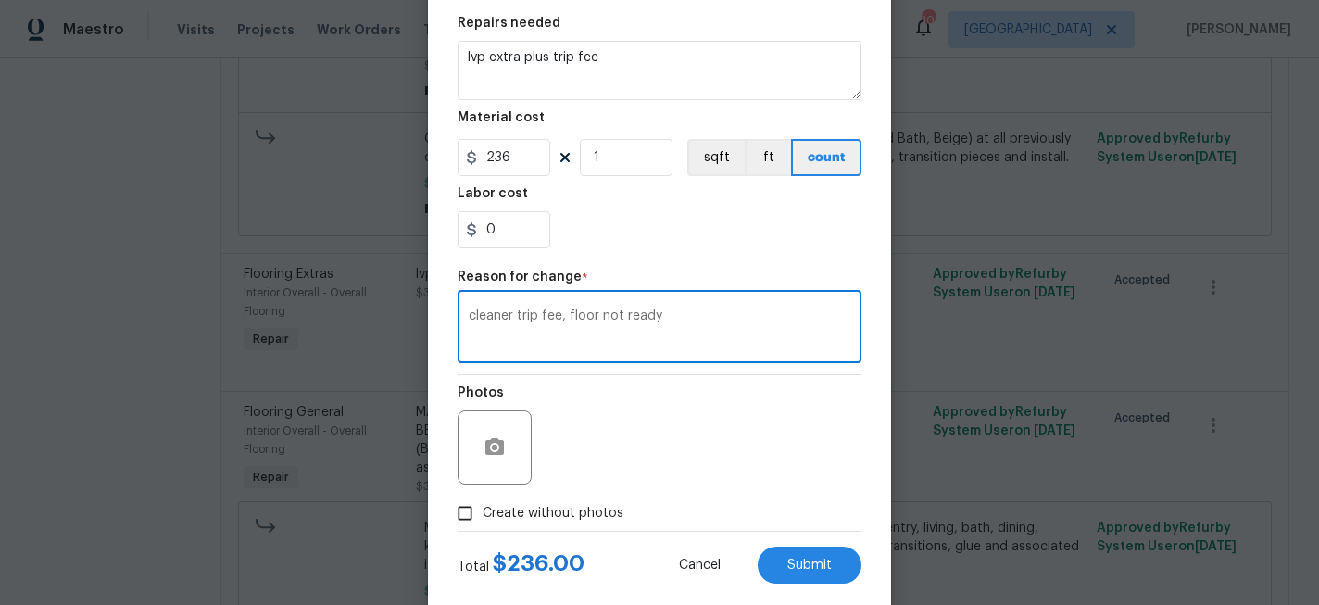
scroll to position [309, 0]
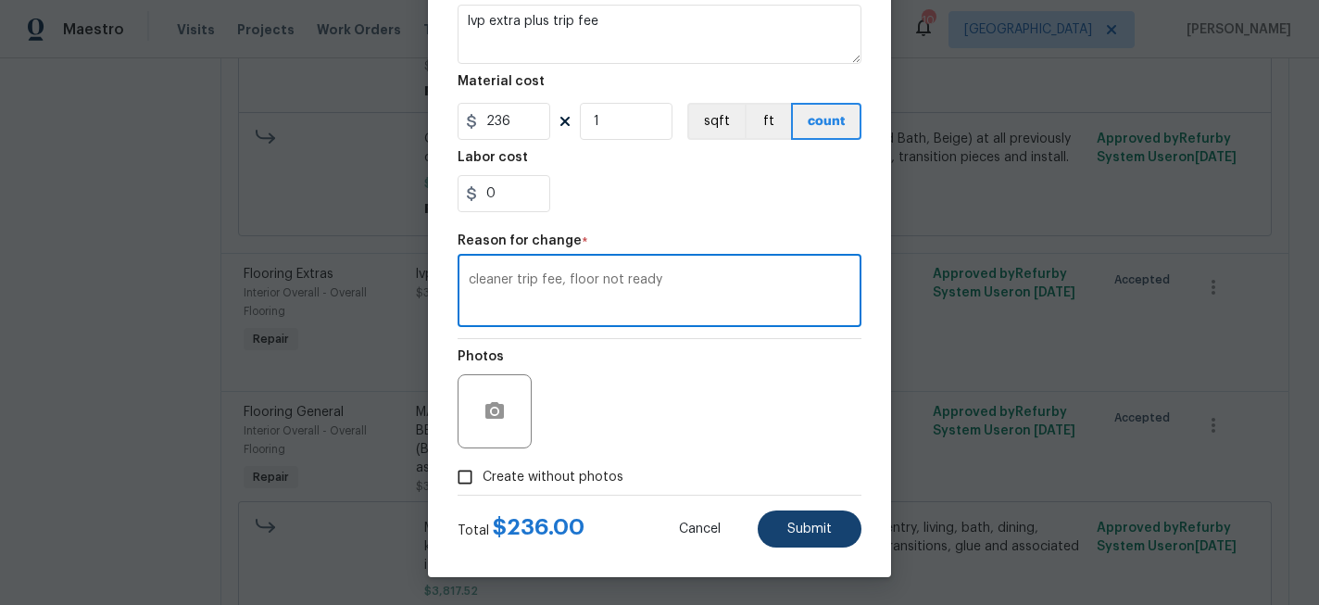
type textarea "cleaner trip fee, floor not ready"
click at [802, 528] on span "Submit" at bounding box center [809, 530] width 44 height 14
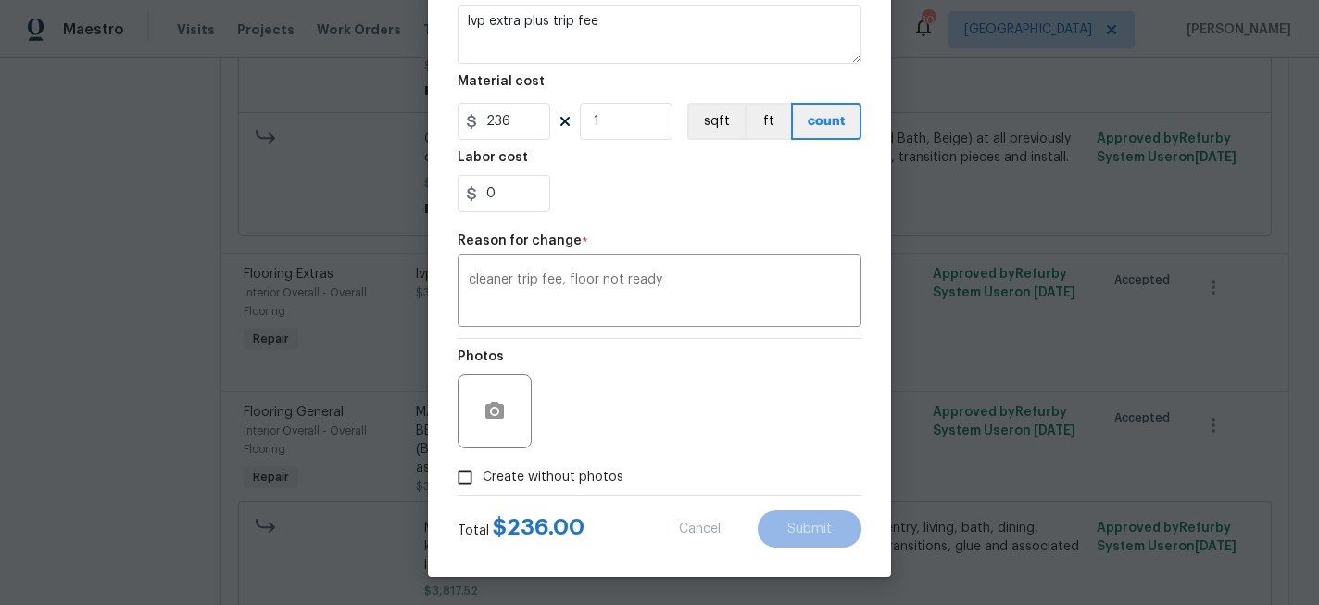
type input "311"
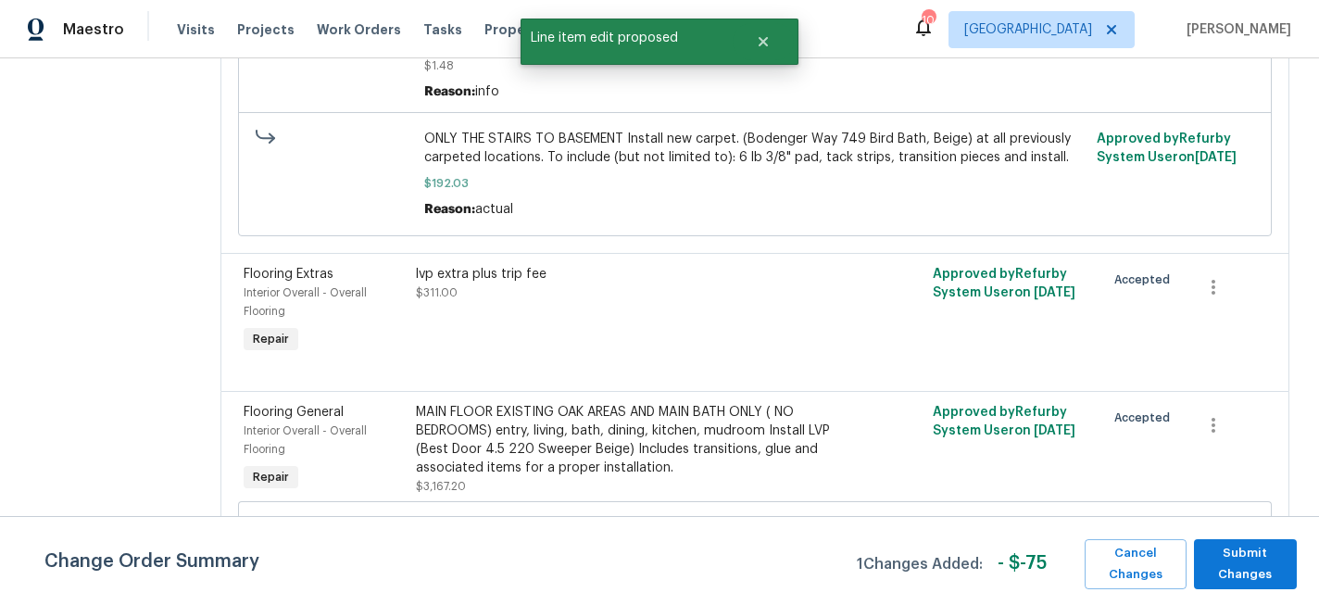
scroll to position [0, 0]
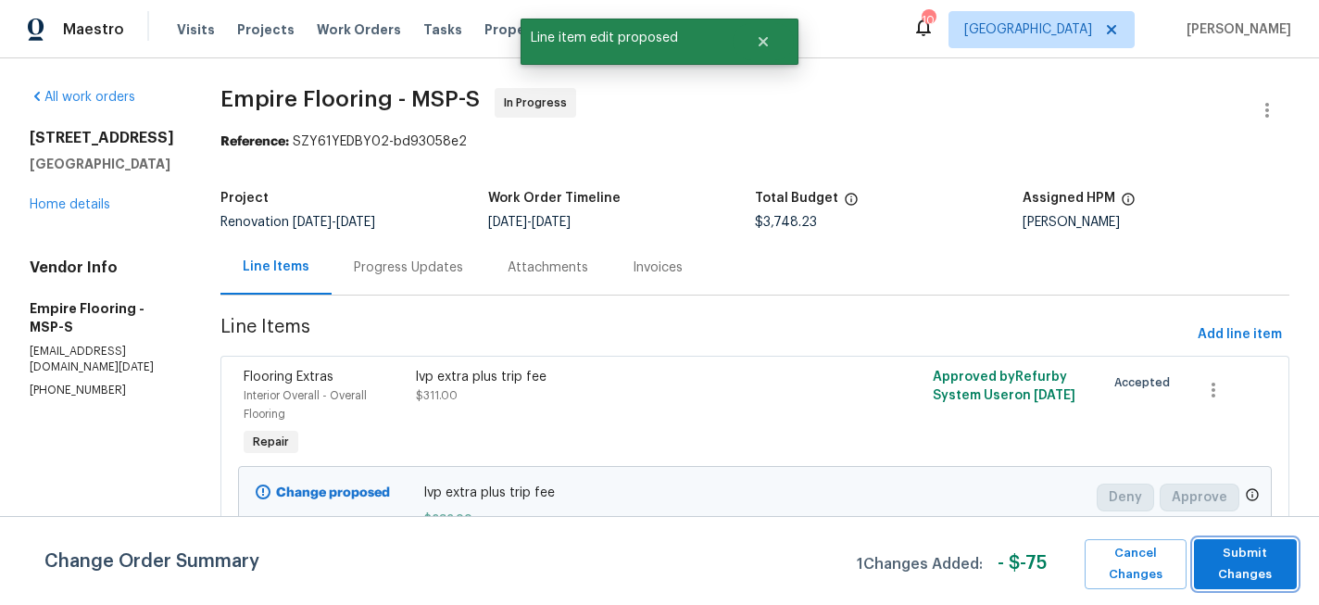
click at [1275, 585] on button "Submit Changes" at bounding box center [1246, 564] width 104 height 50
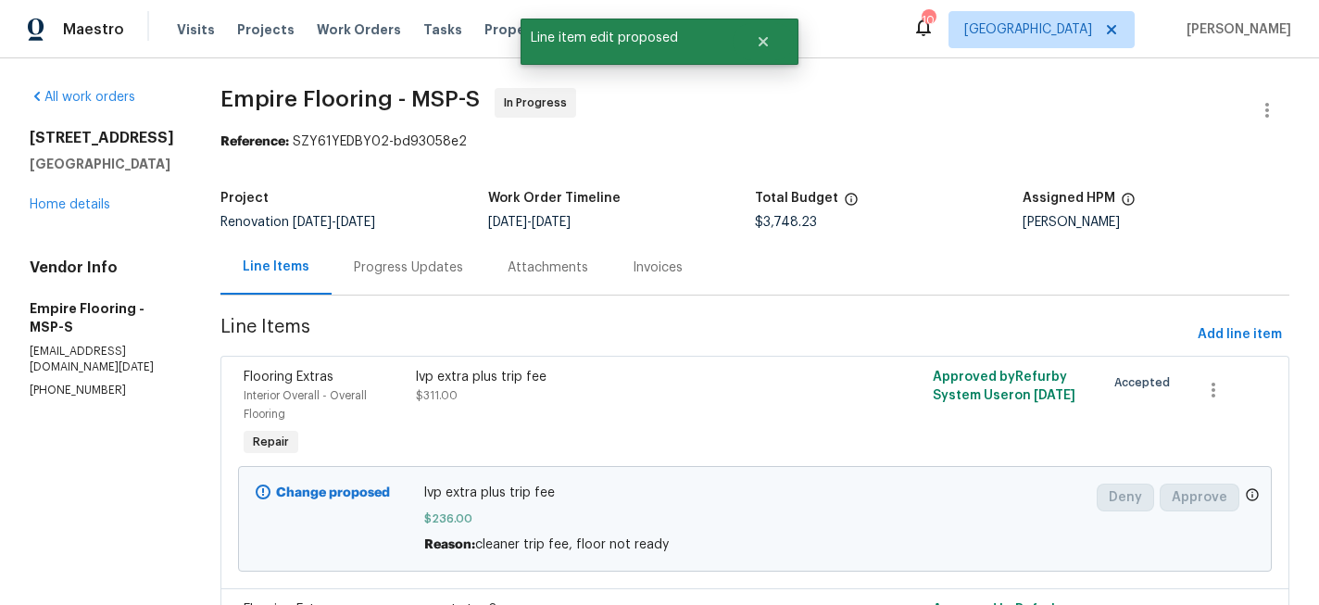
click at [417, 269] on div "Progress Updates" at bounding box center [408, 267] width 109 height 19
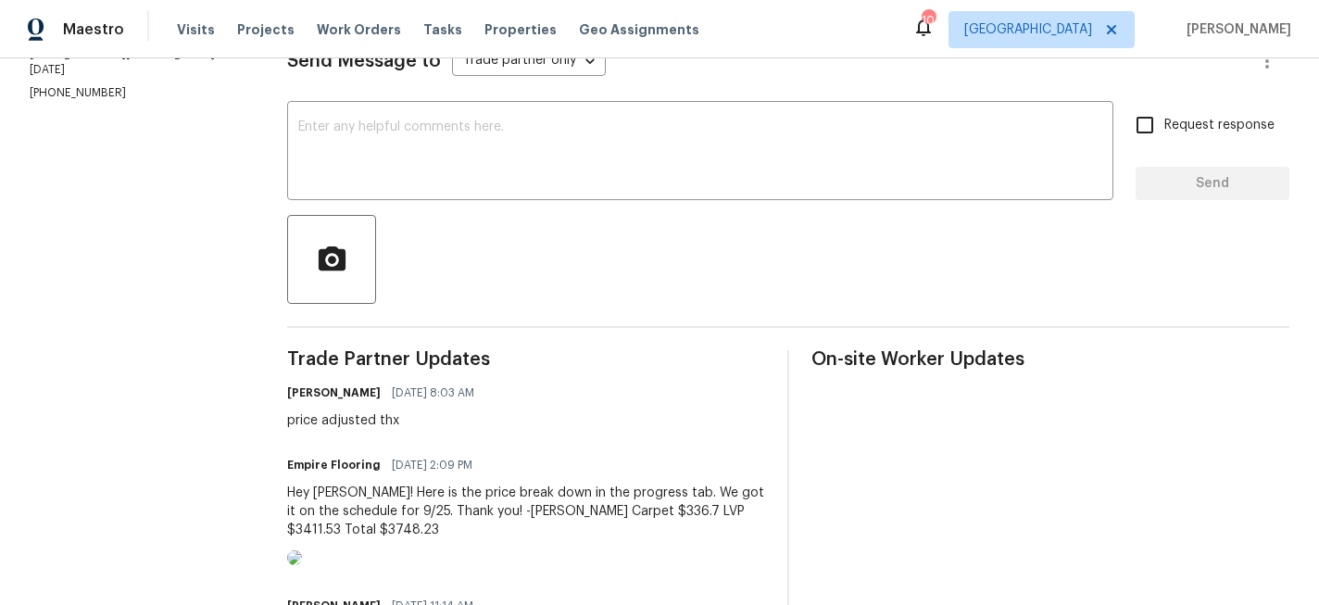
scroll to position [160, 0]
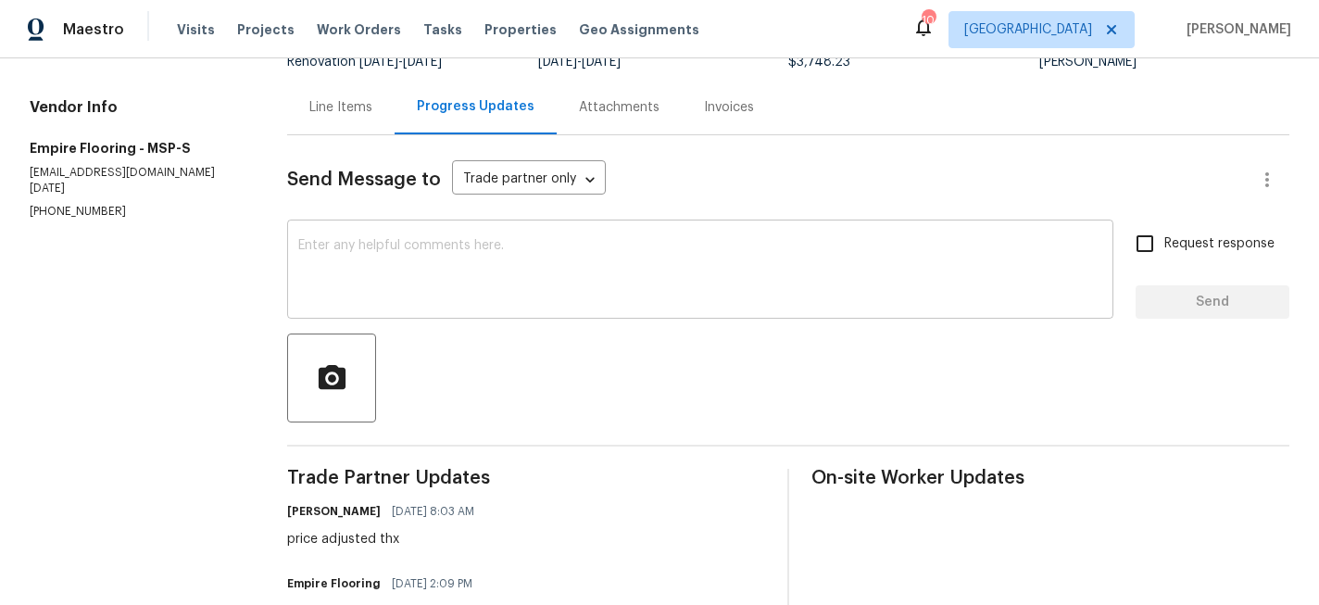
click at [399, 249] on textarea at bounding box center [700, 271] width 804 height 65
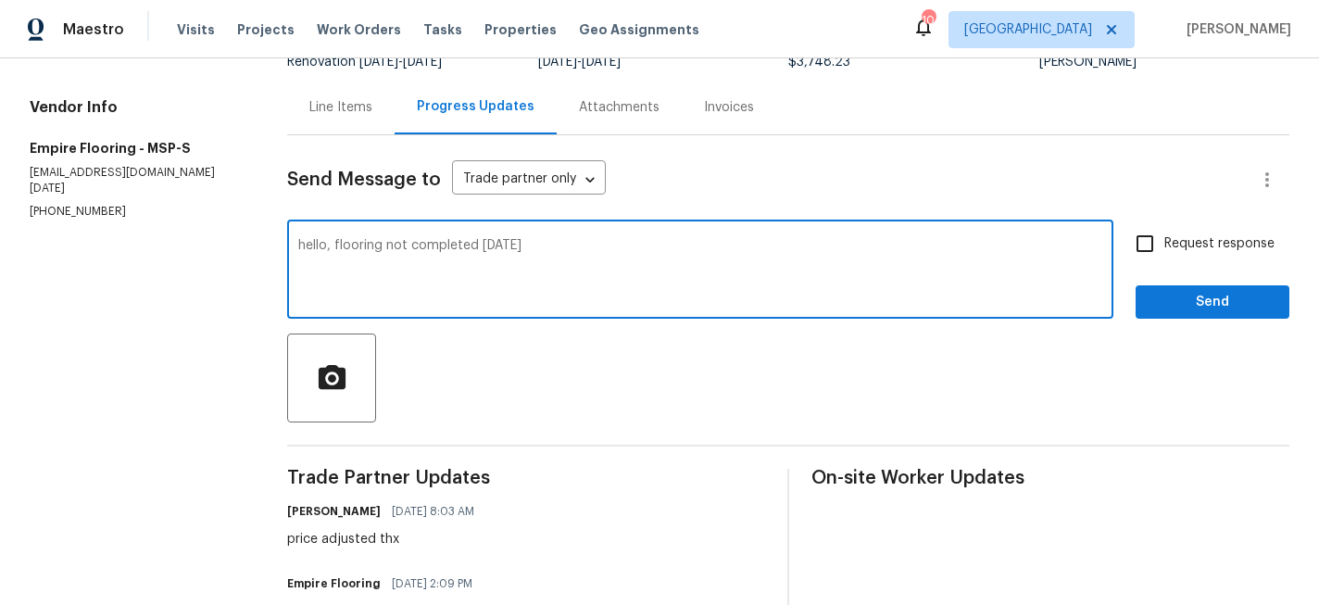
click at [389, 246] on textarea "hello, flooring not completed [DATE]" at bounding box center [700, 271] width 804 height 65
click at [598, 249] on textarea "hello, flooring was not completed [DATE]" at bounding box center [700, 271] width 804 height 65
click at [696, 244] on textarea "hello, flooring was not completed [DATE], please advise when will return and co…" at bounding box center [700, 271] width 804 height 65
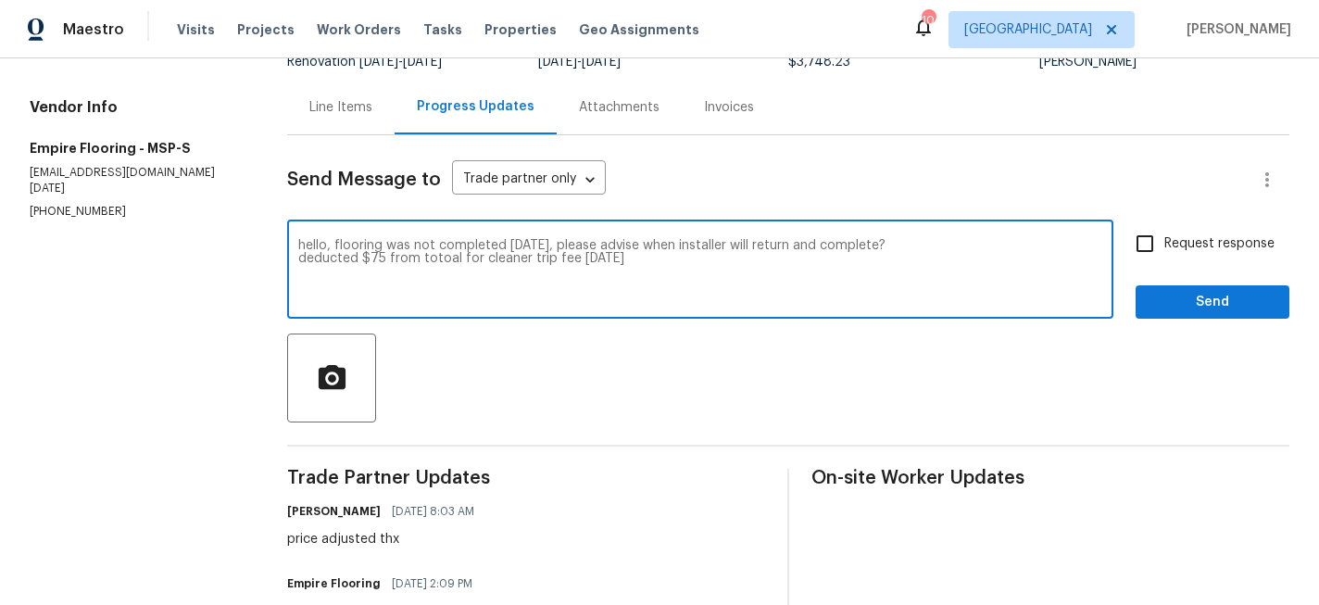
type textarea "hello, flooring was not completed [DATE], please advise when installer will ret…"
click at [1165, 248] on input "Request response" at bounding box center [1145, 243] width 39 height 39
checkbox input "true"
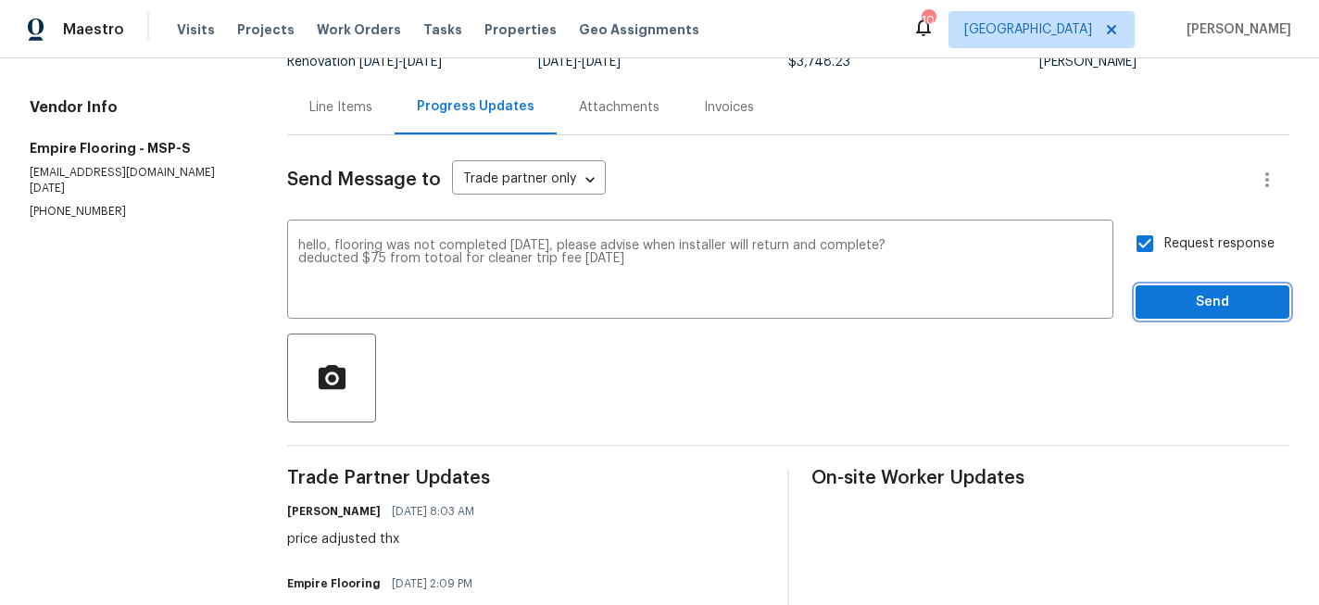
click at [1179, 307] on span "Send" at bounding box center [1213, 302] width 124 height 23
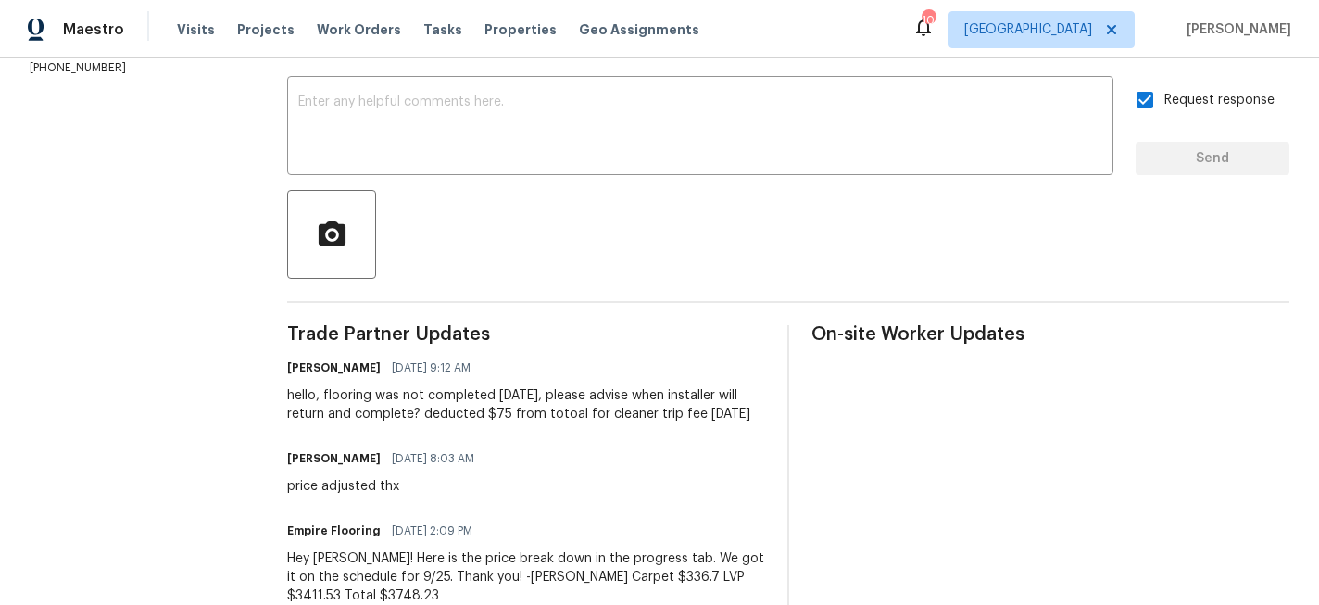
scroll to position [0, 0]
